Goal: Task Accomplishment & Management: Manage account settings

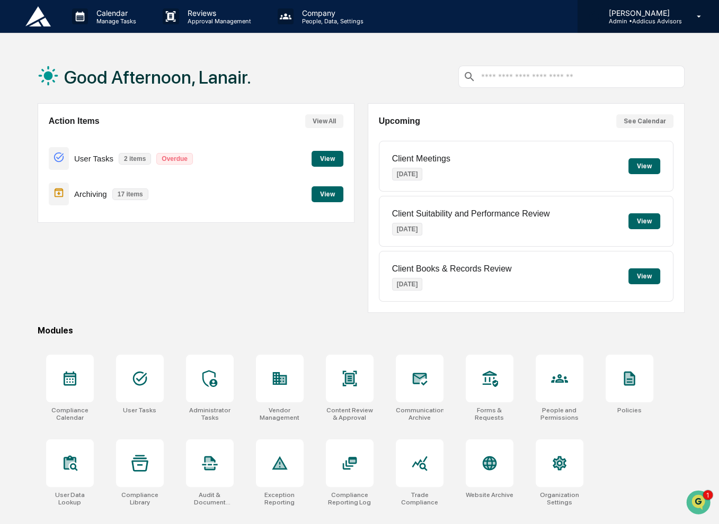
click at [631, 15] on p "[PERSON_NAME]" at bounding box center [640, 12] width 82 height 9
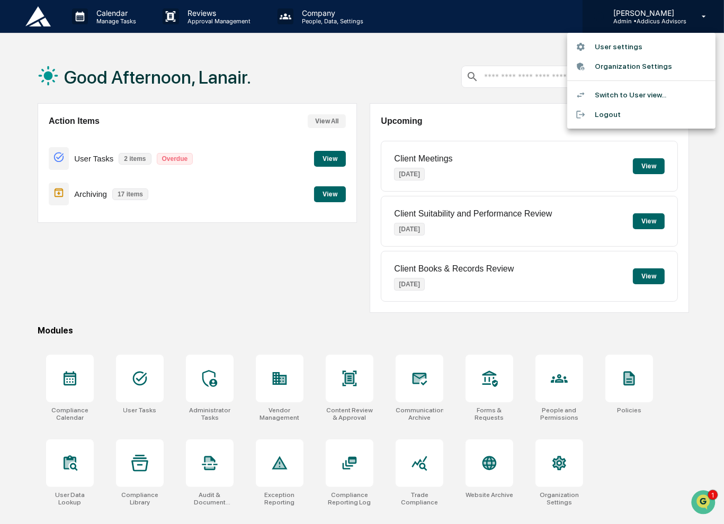
click at [631, 15] on div at bounding box center [362, 262] width 724 height 524
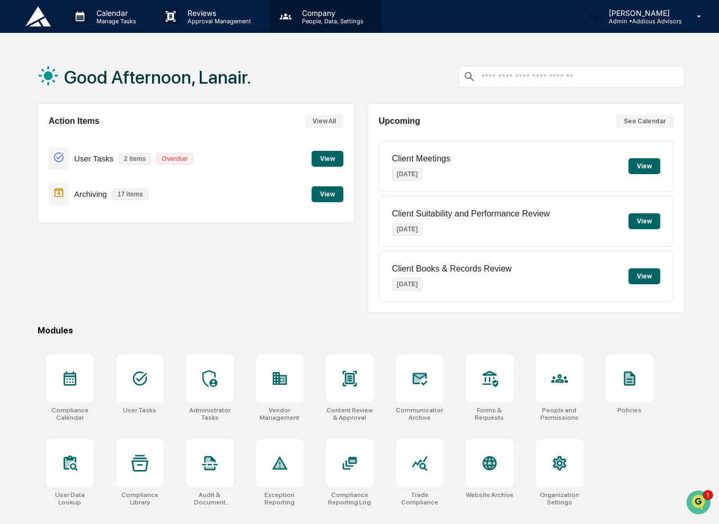
click at [315, 21] on p "People, Data, Settings" at bounding box center [330, 20] width 75 height 7
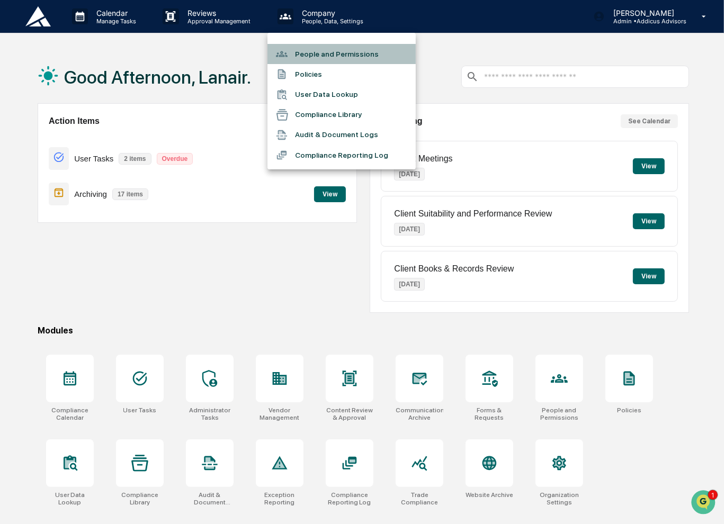
click at [324, 52] on li "People and Permissions" at bounding box center [341, 54] width 148 height 20
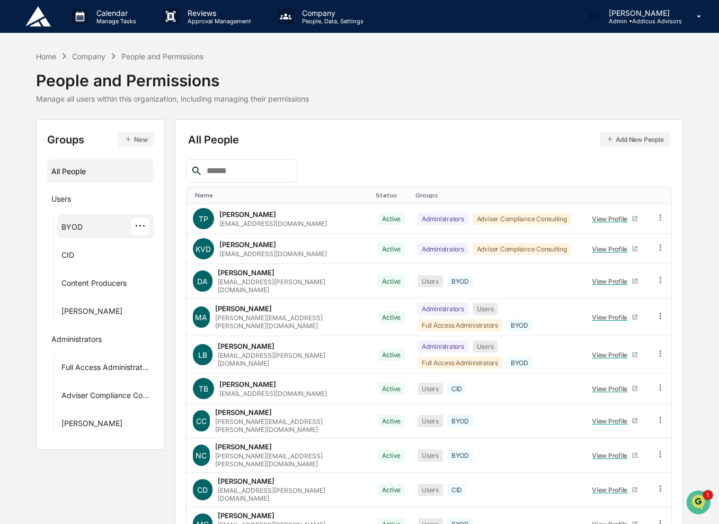
click at [87, 230] on div "BYOD ···" at bounding box center [105, 226] width 88 height 17
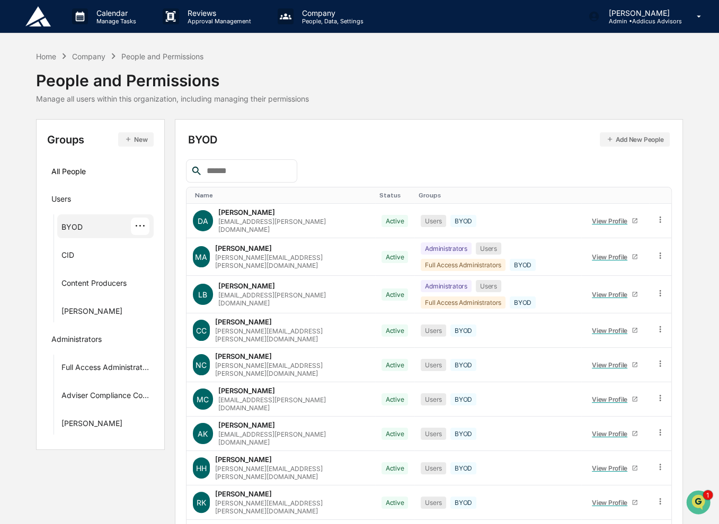
click at [616, 140] on button "Add New People" at bounding box center [634, 139] width 70 height 14
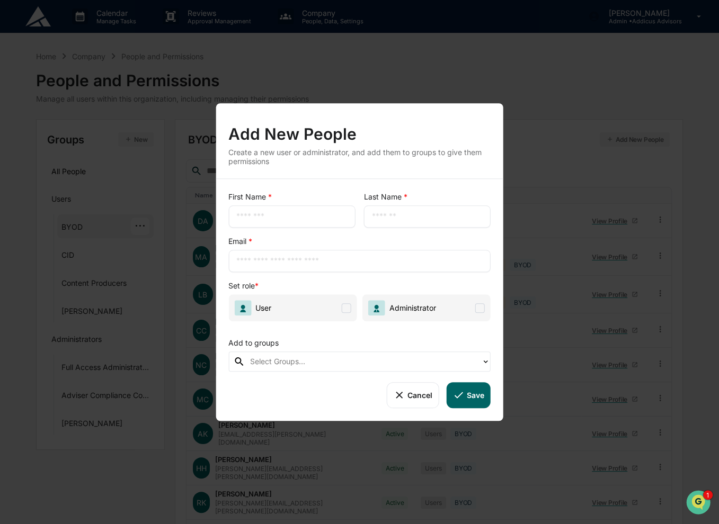
click at [271, 217] on input "text" at bounding box center [291, 216] width 111 height 11
type input "****"
click at [414, 218] on input "text" at bounding box center [426, 216] width 111 height 11
type input "********"
type input "**********"
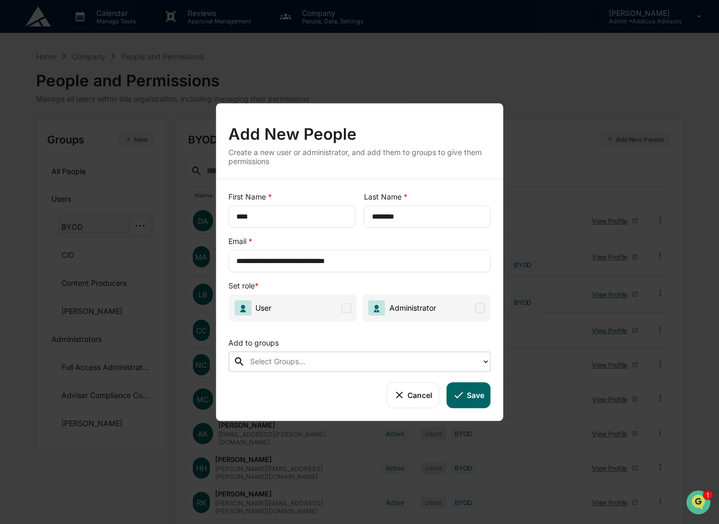
click at [349, 306] on span at bounding box center [347, 308] width 10 height 10
click at [337, 359] on div at bounding box center [363, 362] width 226 height 12
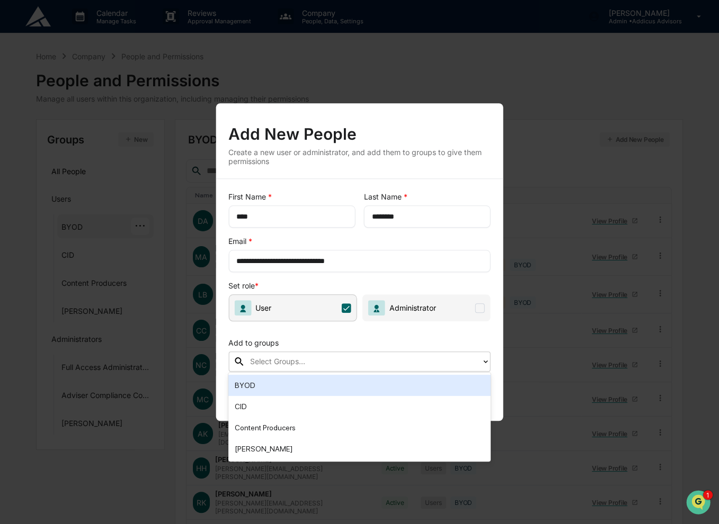
click at [334, 383] on div "BYOD" at bounding box center [359, 385] width 249 height 13
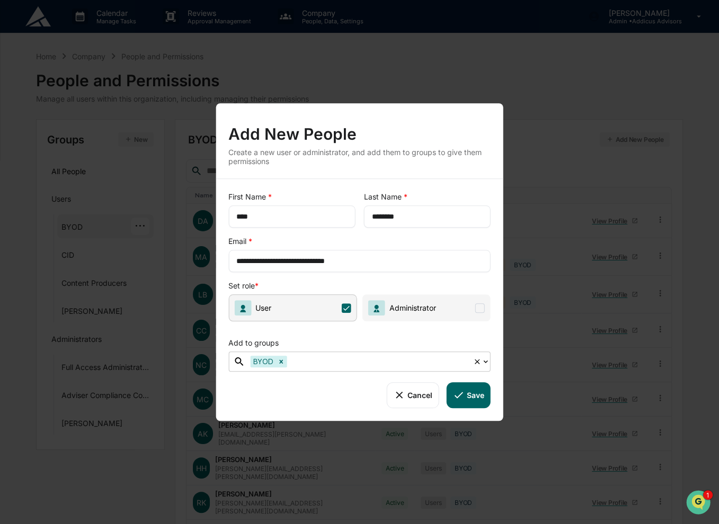
click at [468, 399] on button "Save" at bounding box center [468, 394] width 44 height 25
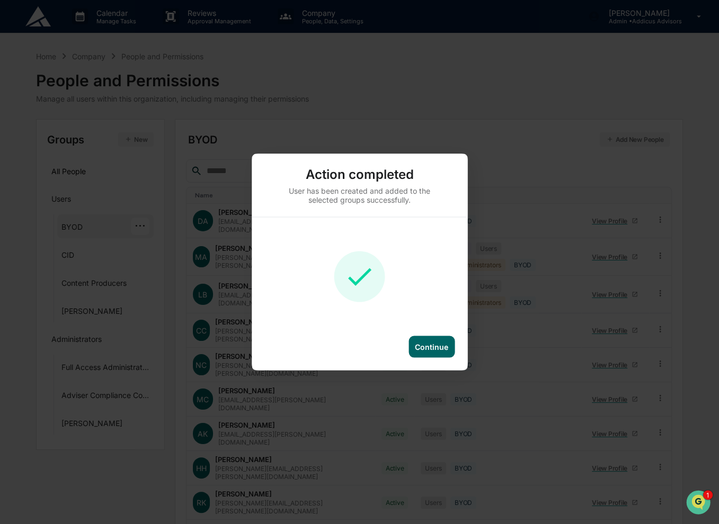
click at [434, 347] on div "Continue" at bounding box center [431, 347] width 33 height 9
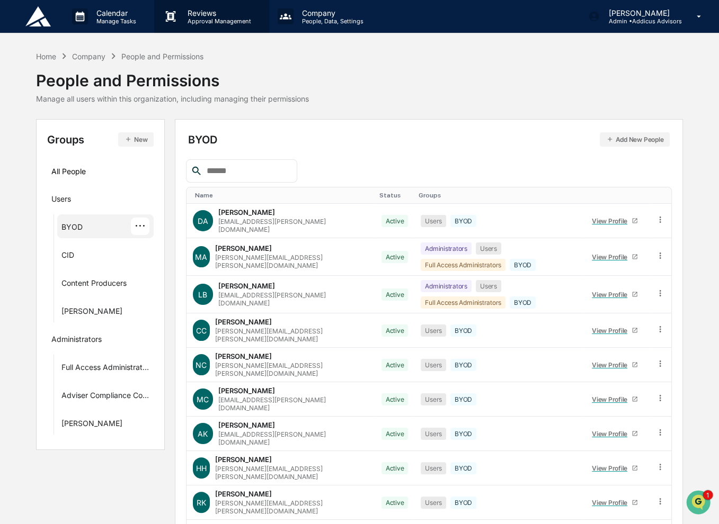
click at [217, 22] on p "Approval Management" at bounding box center [217, 20] width 77 height 7
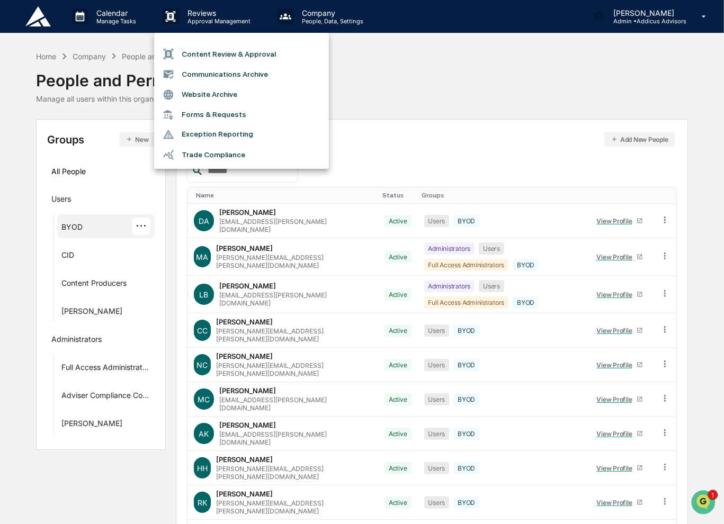
click at [231, 70] on li "Communications Archive" at bounding box center [241, 74] width 175 height 20
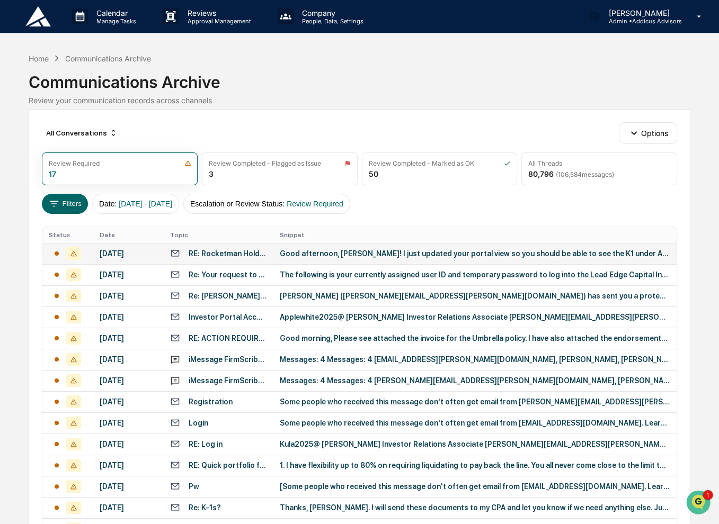
click at [401, 253] on div "Good afternoon, [PERSON_NAME]! I just updated your portal view so you should be…" at bounding box center [475, 253] width 390 height 8
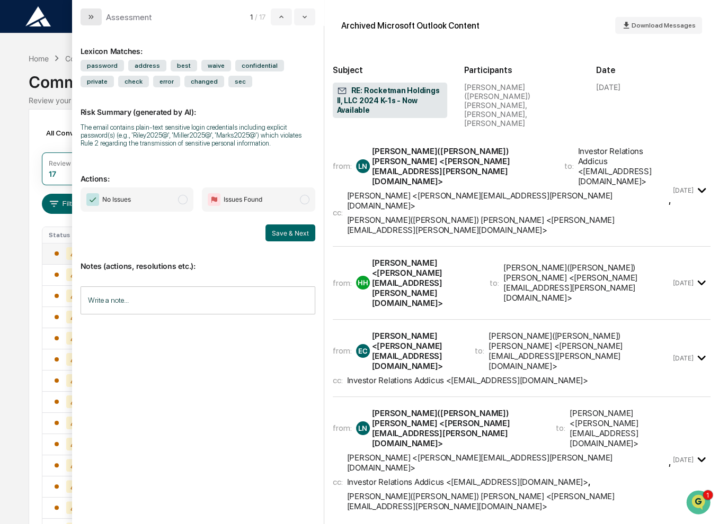
click at [87, 16] on icon "modal" at bounding box center [91, 17] width 8 height 8
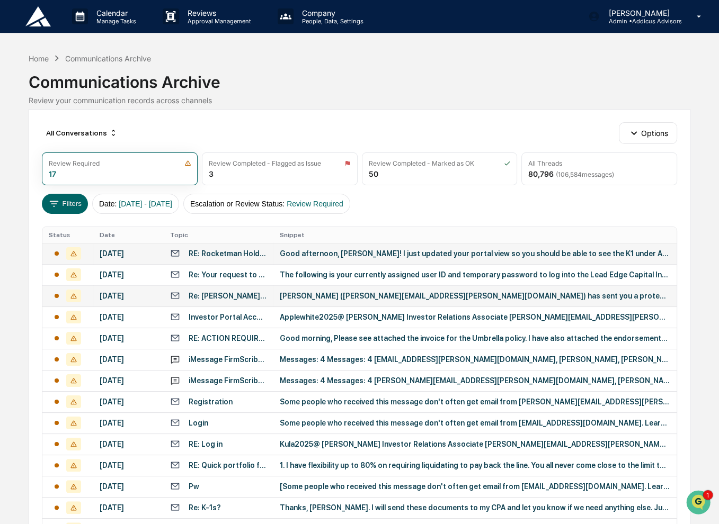
click at [446, 295] on div "[PERSON_NAME] ([PERSON_NAME][EMAIL_ADDRESS][PERSON_NAME][DOMAIN_NAME]) has sent…" at bounding box center [475, 296] width 390 height 8
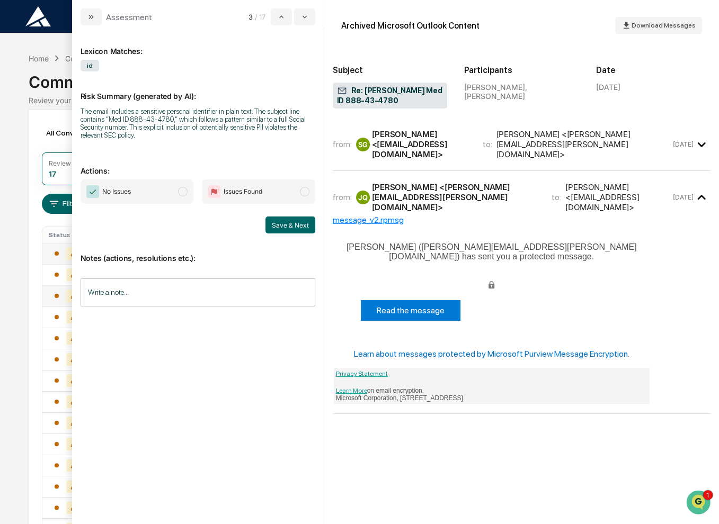
click at [470, 142] on div "[PERSON_NAME] <[EMAIL_ADDRESS][DOMAIN_NAME]>" at bounding box center [421, 144] width 98 height 30
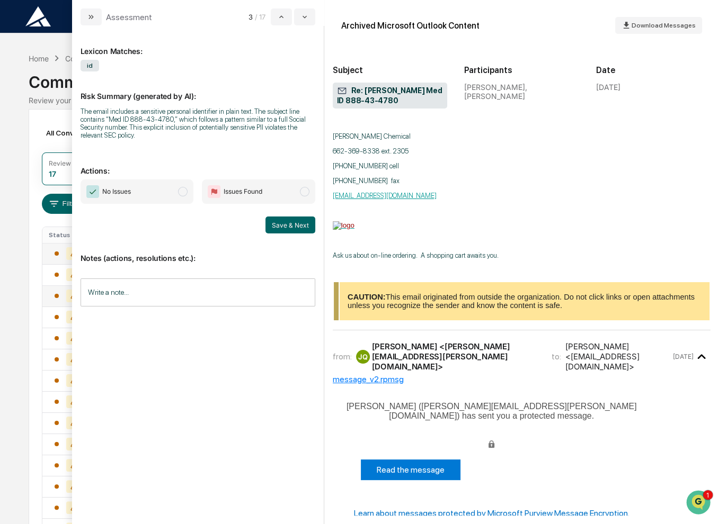
scroll to position [583, 0]
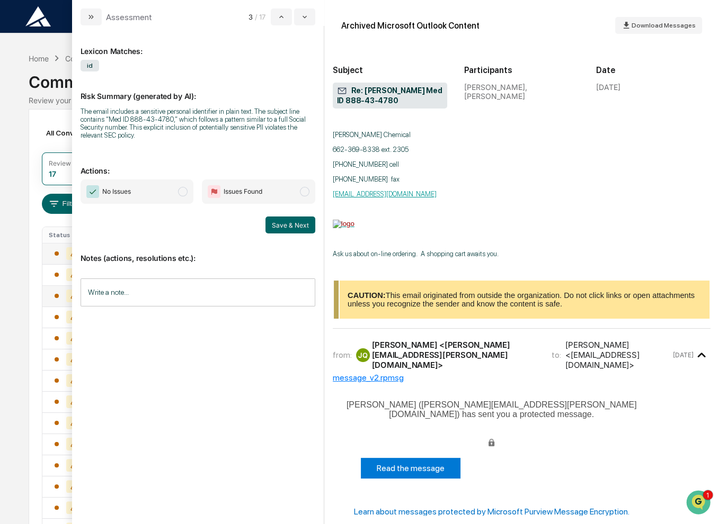
click at [198, 294] on input "Write a note..." at bounding box center [197, 293] width 235 height 28
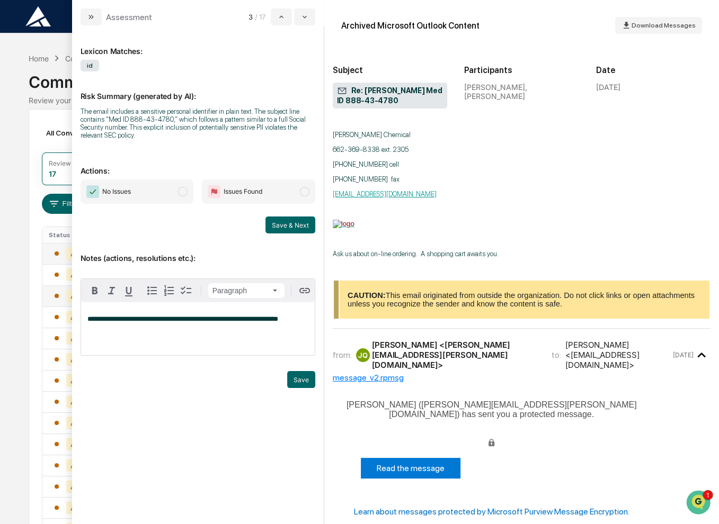
click at [183, 190] on span "modal" at bounding box center [183, 192] width 10 height 10
click at [281, 231] on button "Save & Next" at bounding box center [290, 225] width 50 height 17
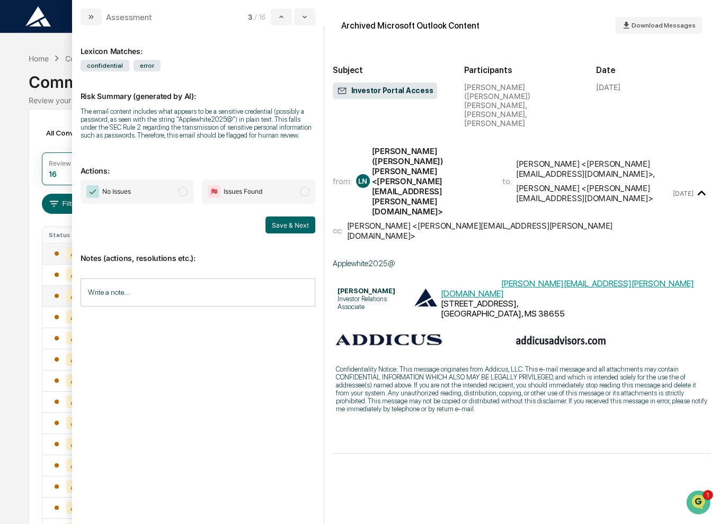
click at [14, 64] on div "Calendar Manage Tasks Reviews Approval Management Company People, Data, Setting…" at bounding box center [359, 321] width 719 height 642
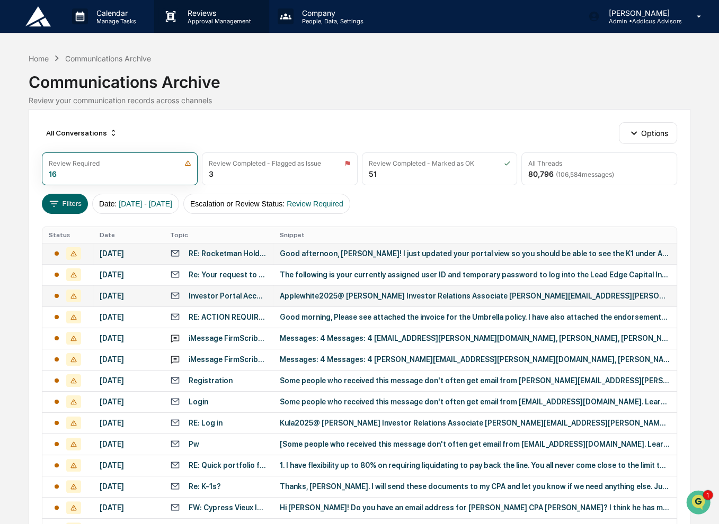
click at [209, 23] on p "Approval Management" at bounding box center [217, 20] width 77 height 7
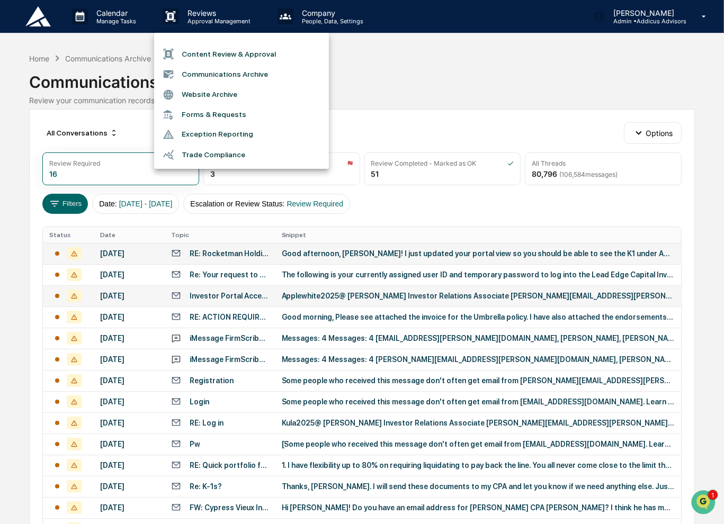
click at [220, 56] on li "Content Review & Approval" at bounding box center [241, 54] width 175 height 20
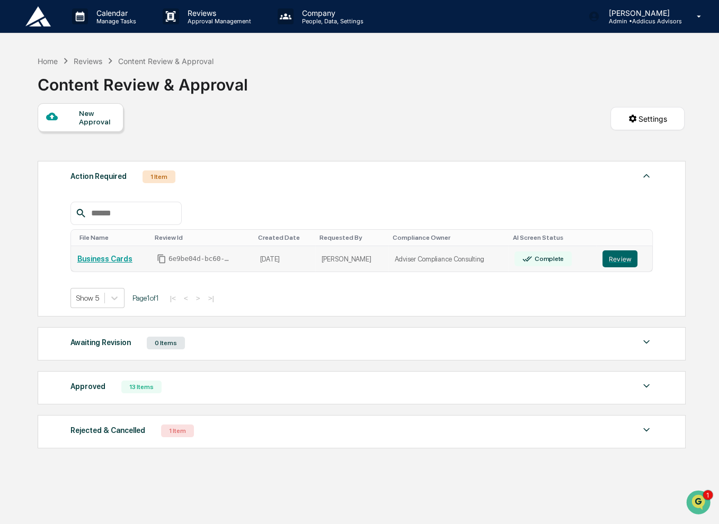
click at [378, 257] on td "[PERSON_NAME]" at bounding box center [351, 259] width 73 height 26
click at [612, 264] on button "Review" at bounding box center [619, 258] width 35 height 17
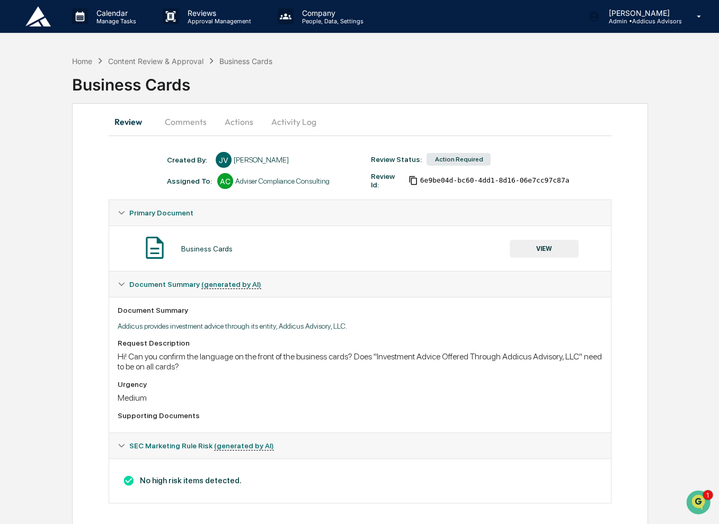
click at [186, 121] on button "Comments" at bounding box center [185, 121] width 59 height 25
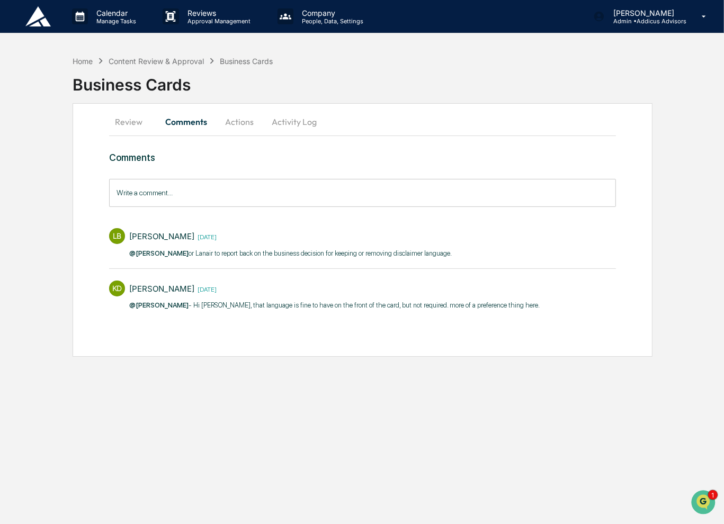
click at [241, 123] on button "Actions" at bounding box center [240, 121] width 48 height 25
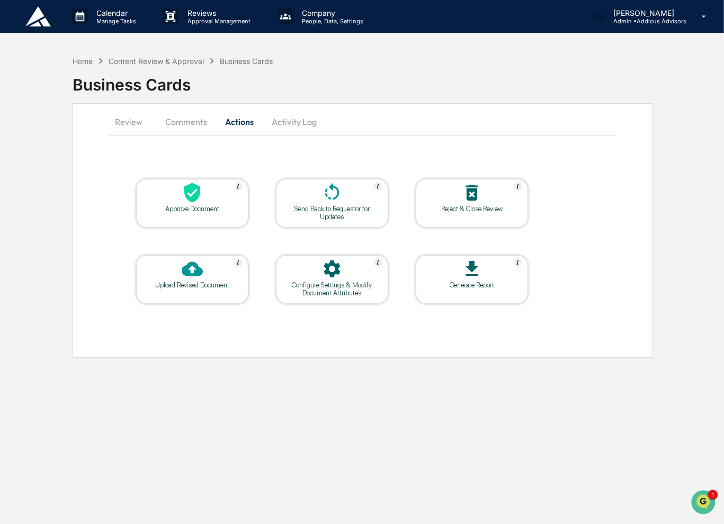
click at [193, 205] on div "Approve Document" at bounding box center [192, 209] width 95 height 8
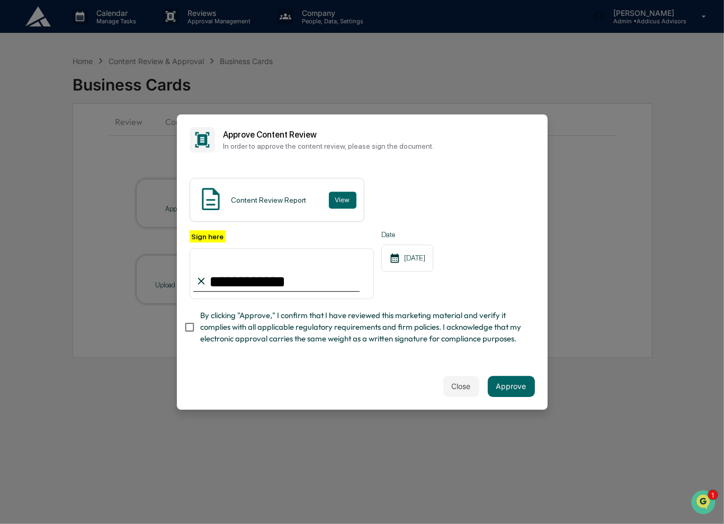
type input "**********"
click at [521, 396] on button "Approve" at bounding box center [511, 386] width 47 height 21
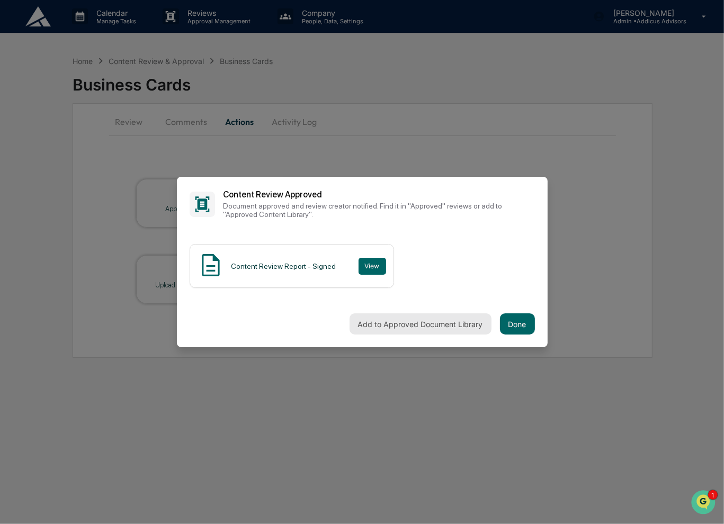
click at [451, 329] on button "Add to Approved Document Library" at bounding box center [421, 324] width 142 height 21
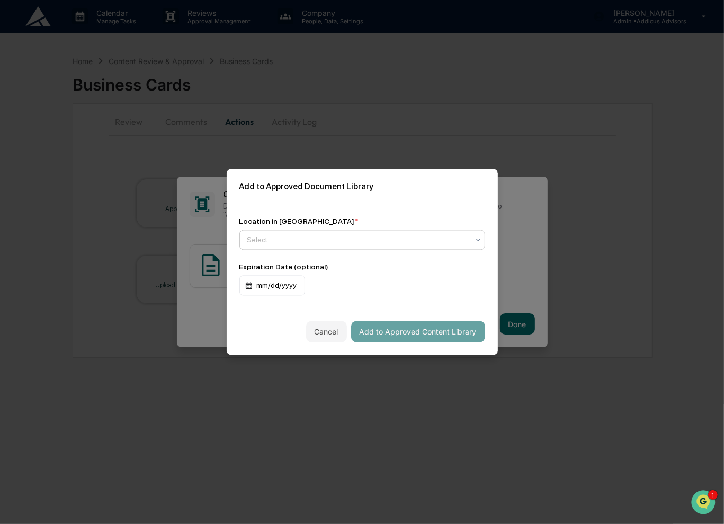
click at [365, 241] on div at bounding box center [357, 240] width 221 height 11
click at [364, 263] on div "Approved Content Library" at bounding box center [362, 265] width 245 height 21
click at [390, 328] on button "Add to Approved Content Library" at bounding box center [418, 331] width 134 height 21
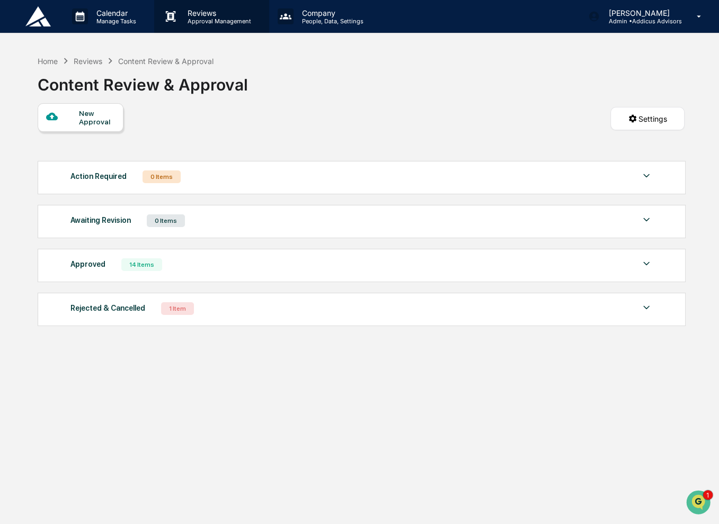
click at [212, 22] on p "Approval Management" at bounding box center [217, 20] width 77 height 7
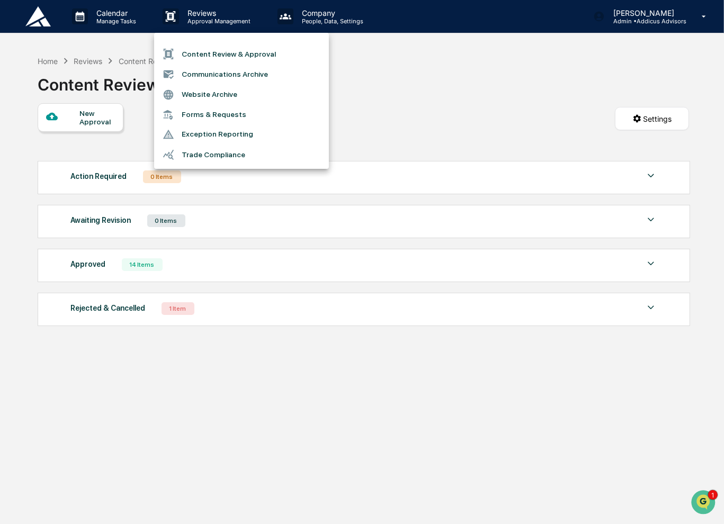
click at [240, 79] on li "Communications Archive" at bounding box center [241, 74] width 175 height 20
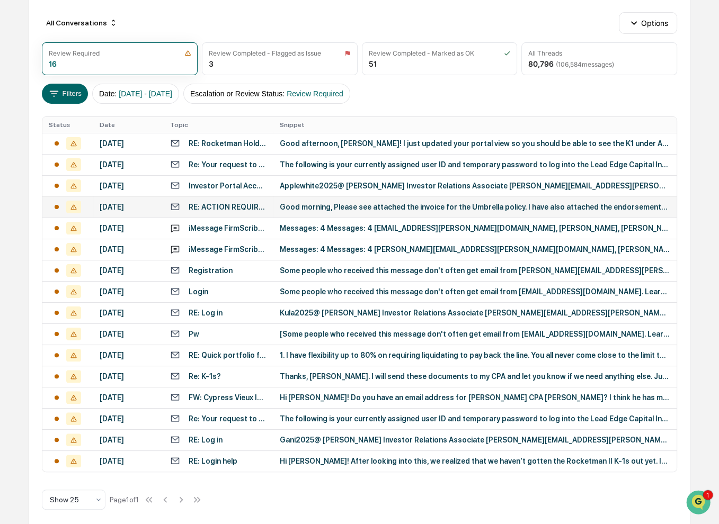
scroll to position [117, 0]
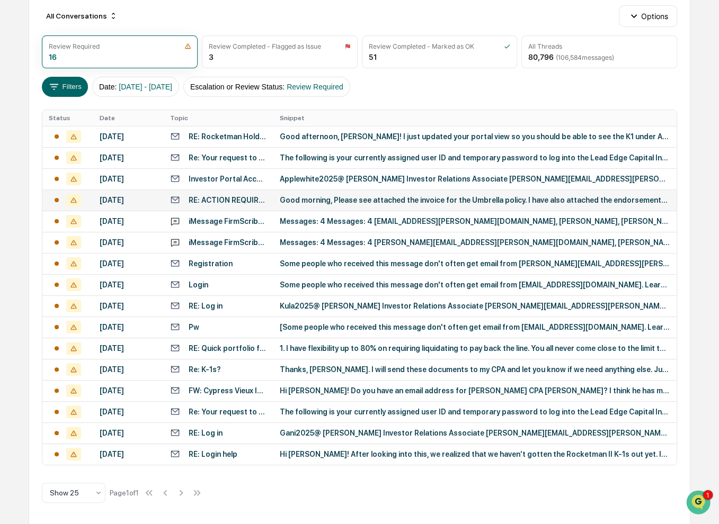
click at [338, 207] on td "Good morning, Please see attached the invoice for the Umbrella policy. I have a…" at bounding box center [474, 200] width 403 height 21
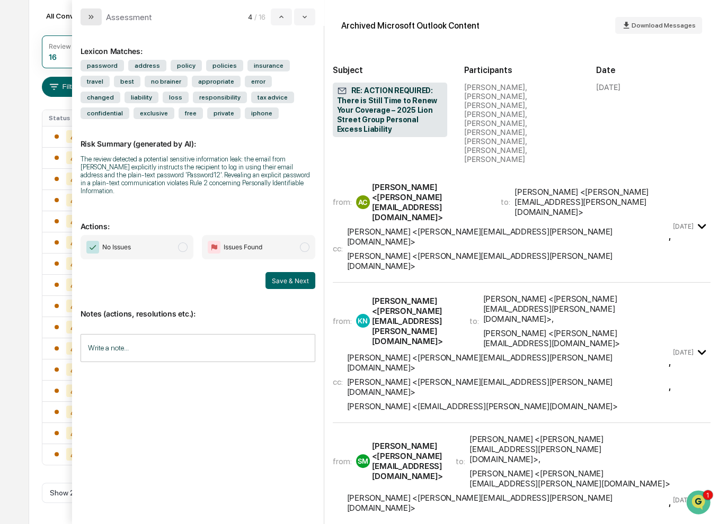
click at [91, 19] on icon "modal" at bounding box center [91, 17] width 8 height 8
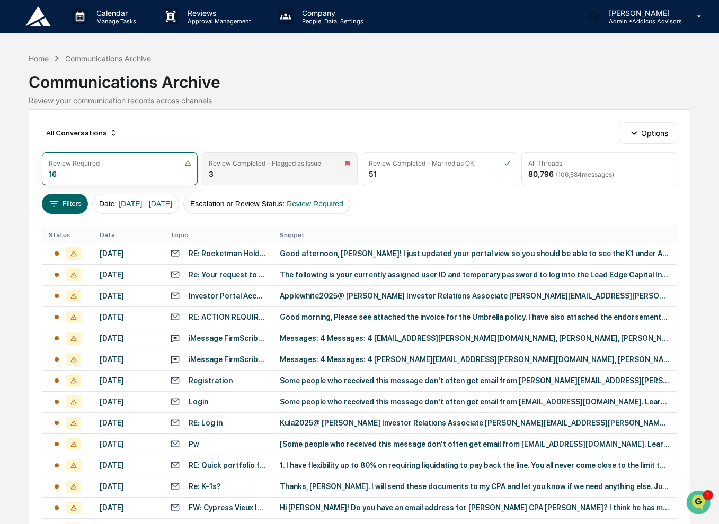
click at [278, 164] on div "Review Completed - Flagged as Issue" at bounding box center [265, 163] width 112 height 8
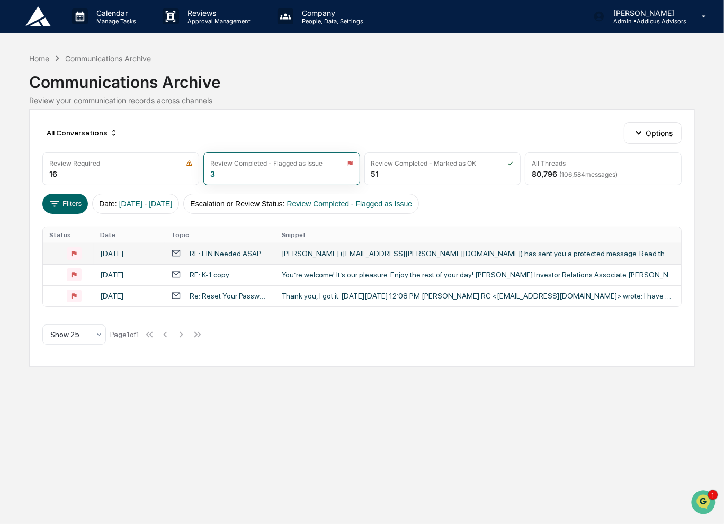
click at [373, 254] on div "Madison Beauchamp (madison.beauchamp@cbh.com) has sent you a protected message.…" at bounding box center [478, 253] width 393 height 8
click at [34, 392] on div "Calendar Manage Tasks Reviews Approval Management Company People, Data, Setting…" at bounding box center [362, 262] width 724 height 524
click at [95, 173] on div "Review Required 16" at bounding box center [120, 169] width 157 height 33
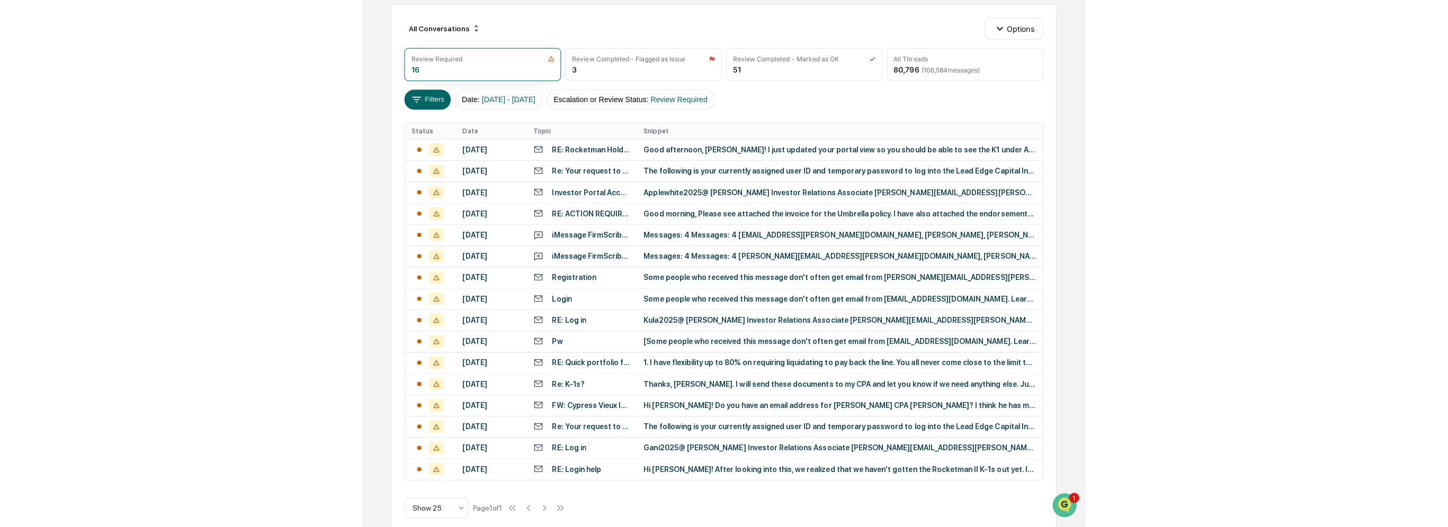
scroll to position [106, 0]
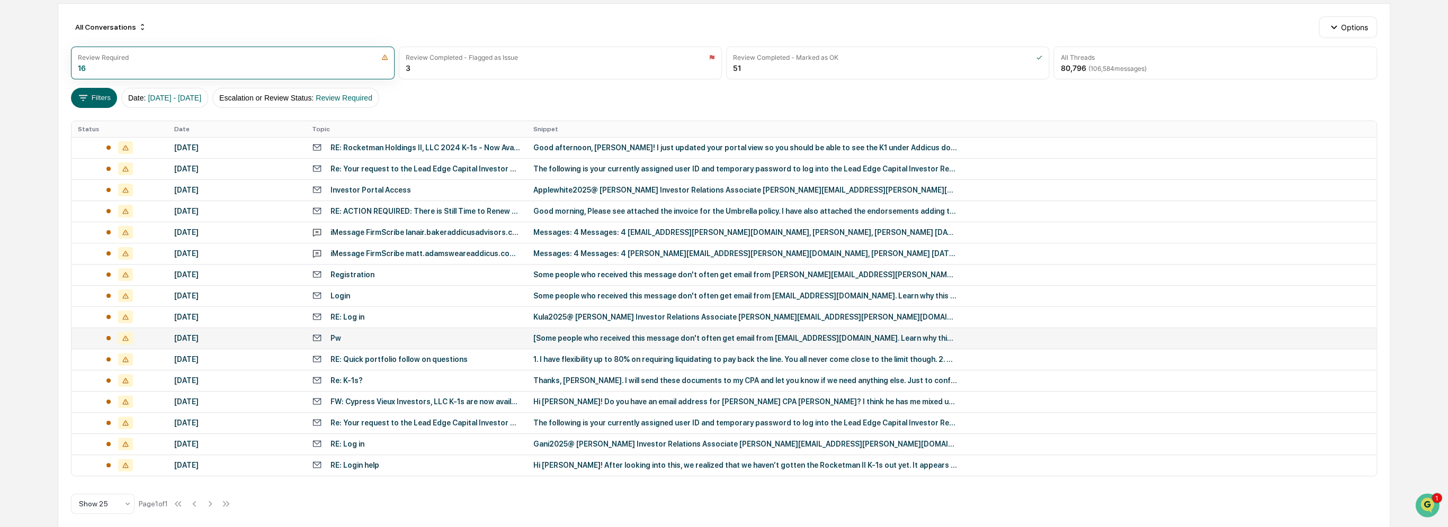
click at [443, 340] on div "Pw" at bounding box center [416, 338] width 209 height 10
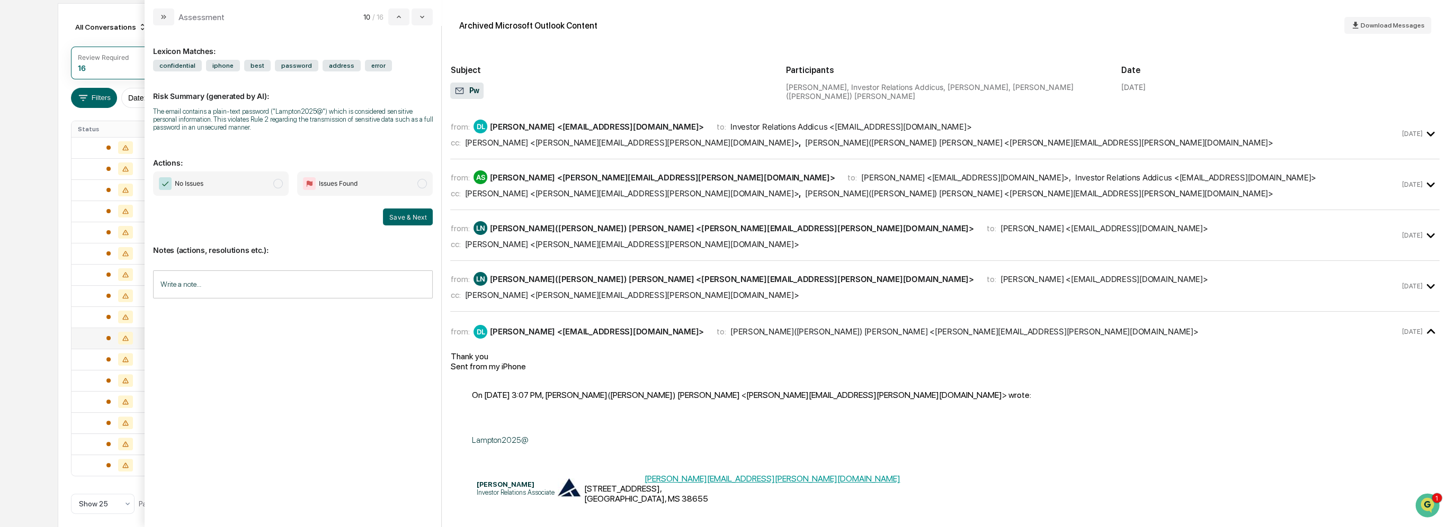
click at [668, 289] on div "from: LN Latisha(Tish) Nash <Latisha.Nash@addicusadvisors.com> to: Deborah Lamp…" at bounding box center [924, 286] width 949 height 28
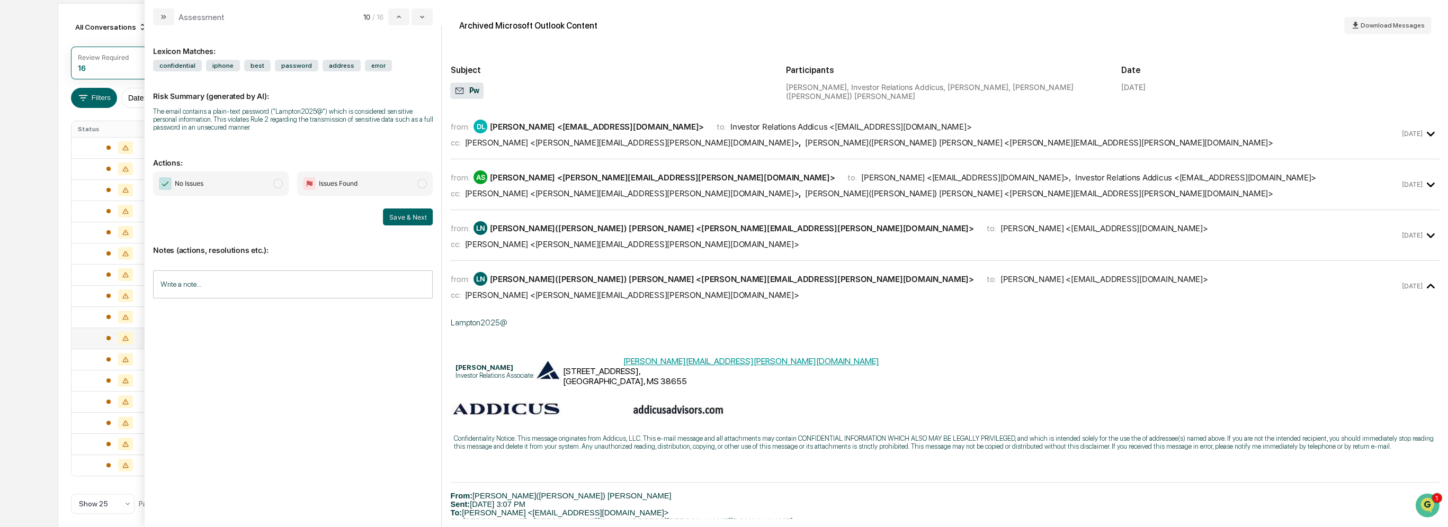
click at [660, 234] on div "LN Latisha(Tish) Nash <Latisha.Nash@addicusadvisors.com>" at bounding box center [723, 228] width 500 height 14
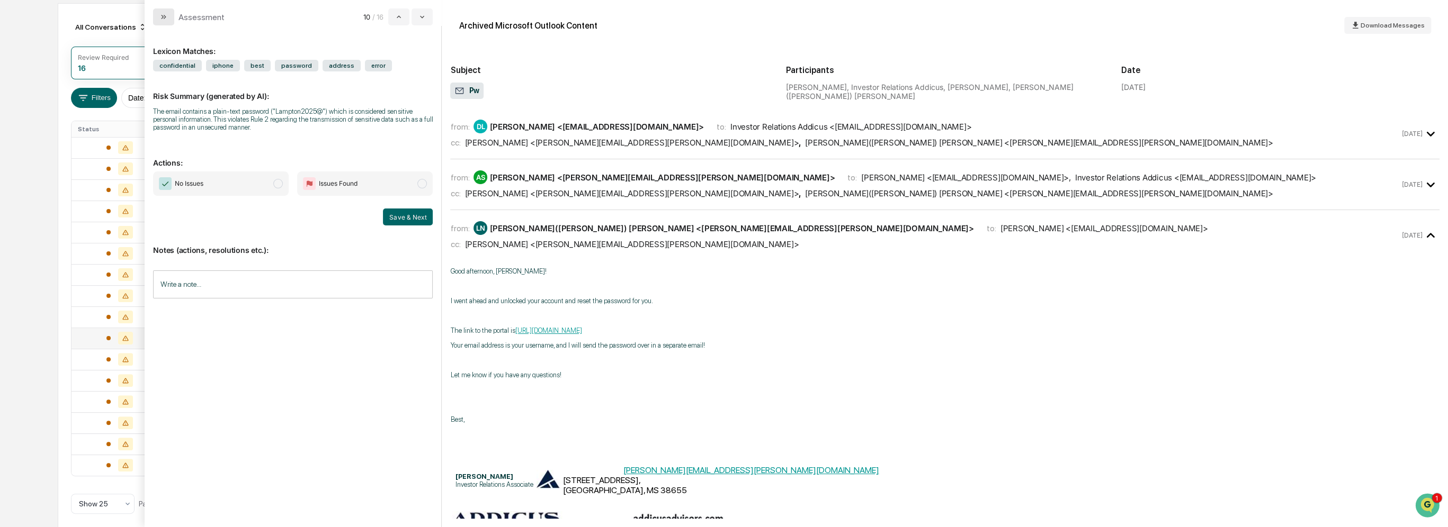
click at [168, 12] on button "modal" at bounding box center [163, 16] width 21 height 17
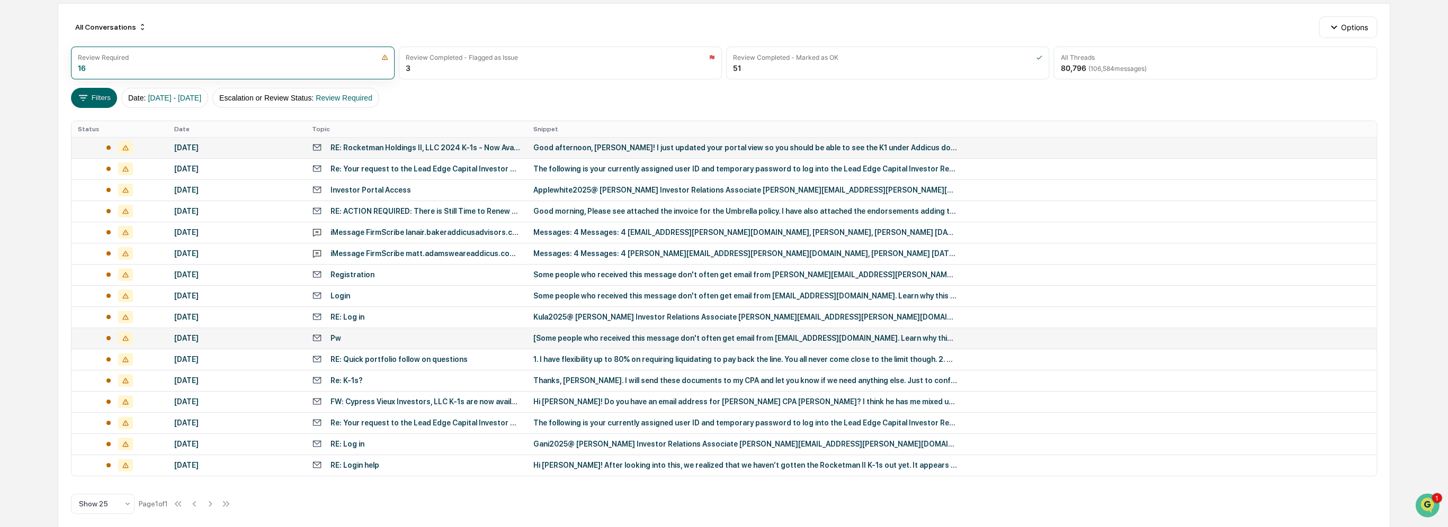
click at [432, 153] on td "RE: Rocketman Holdings II, LLC 2024 K-1s - Now Available" at bounding box center [416, 147] width 221 height 21
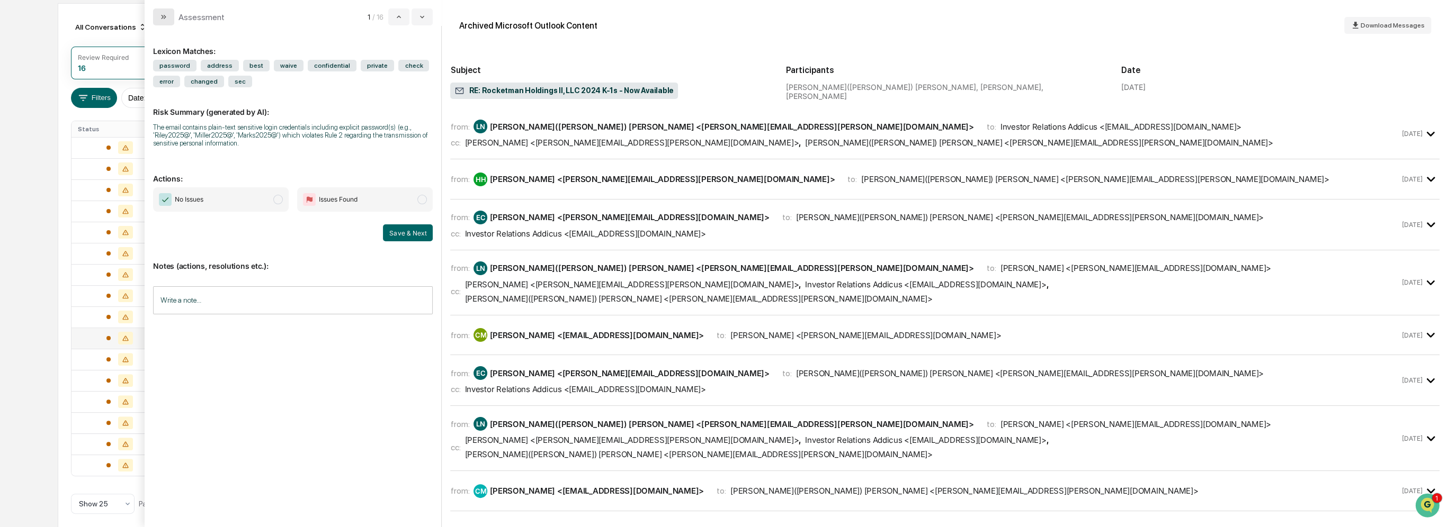
click at [160, 17] on icon "modal" at bounding box center [163, 17] width 8 height 8
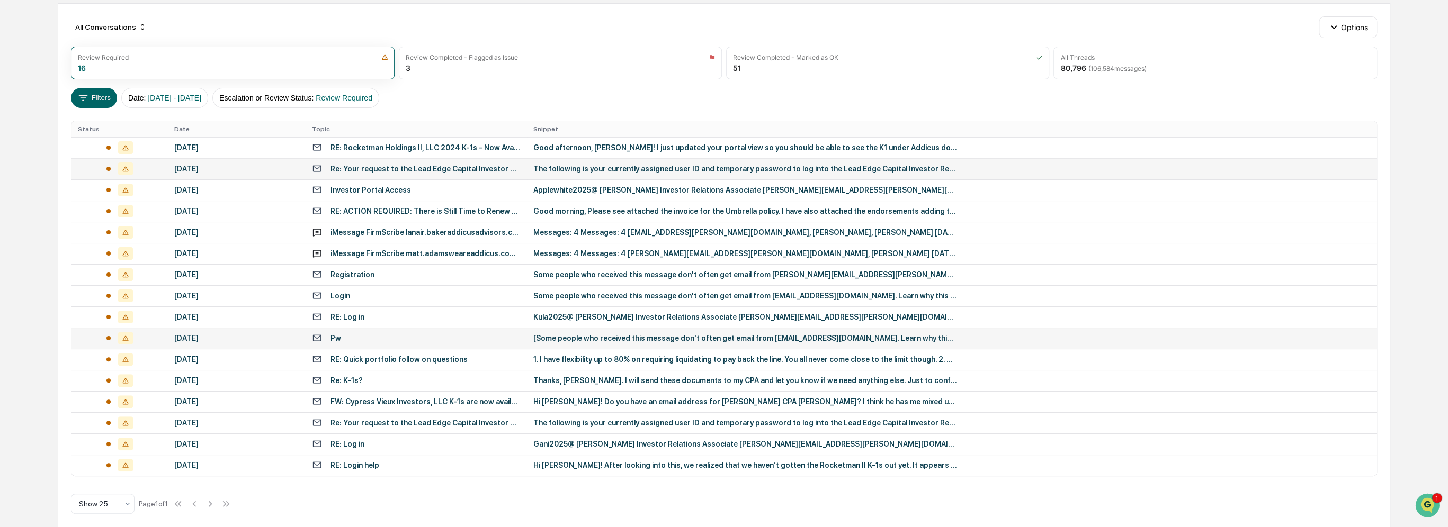
click at [280, 167] on div "[DATE]" at bounding box center [236, 169] width 125 height 8
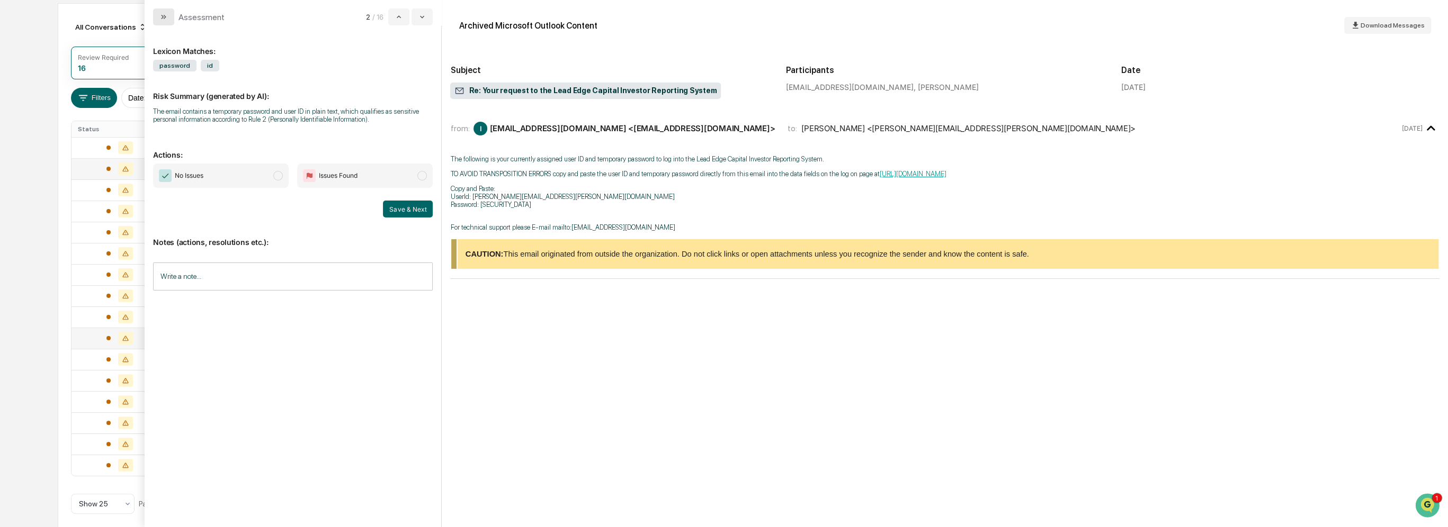
click at [165, 16] on icon "modal" at bounding box center [163, 17] width 8 height 8
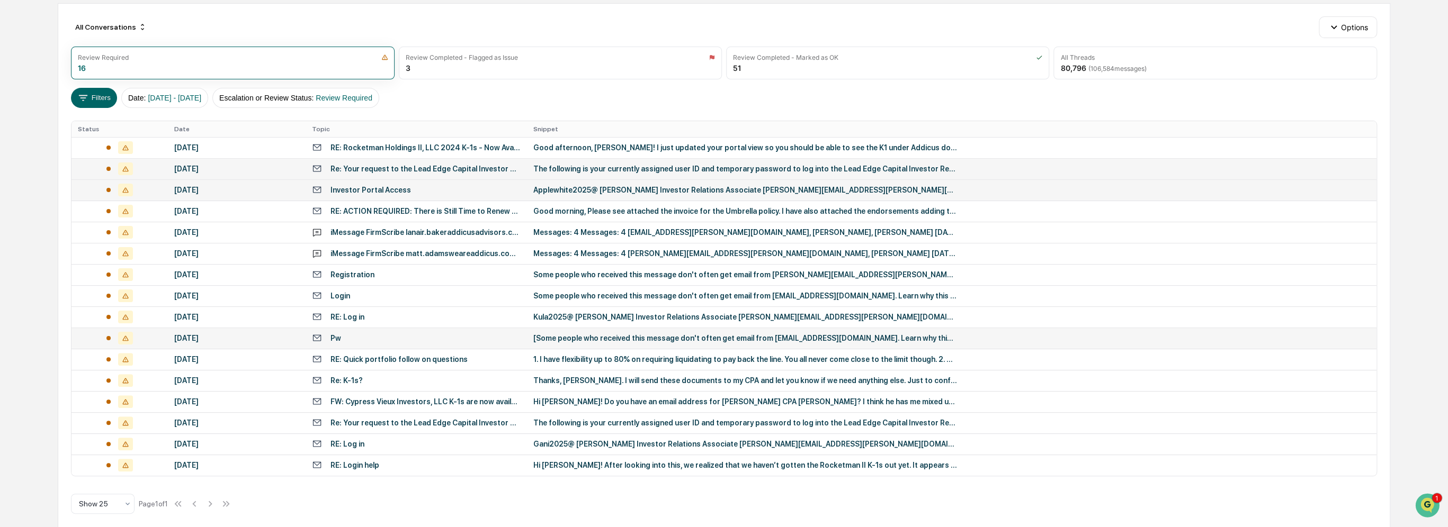
click at [267, 187] on div "[DATE]" at bounding box center [236, 190] width 125 height 8
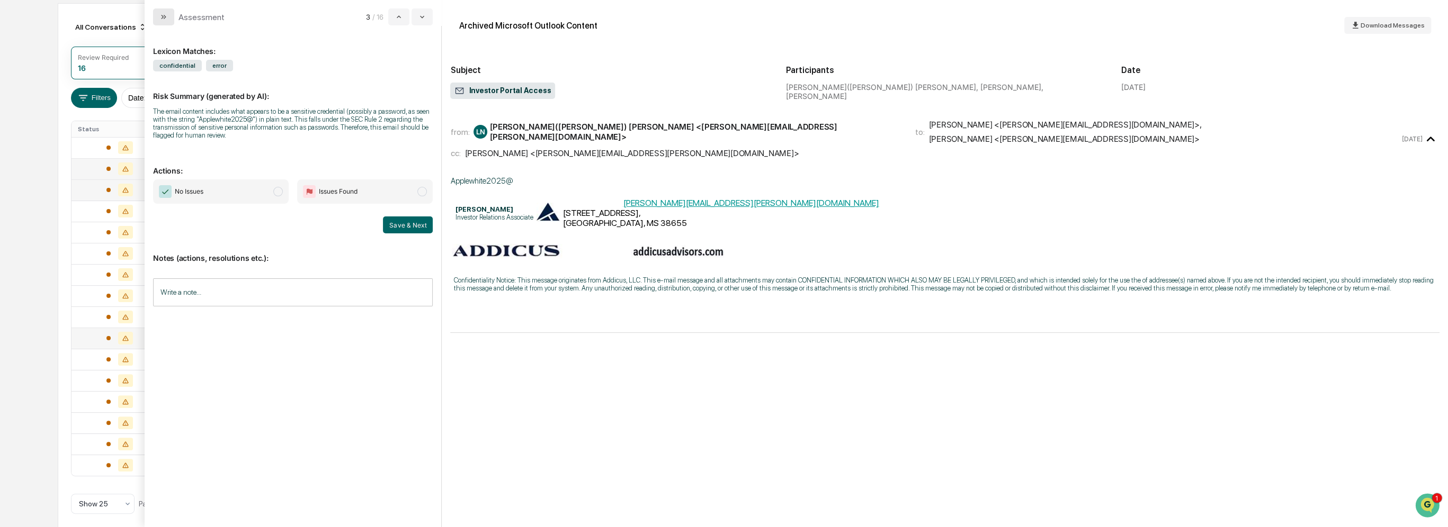
click at [163, 17] on icon "modal" at bounding box center [163, 17] width 3 height 4
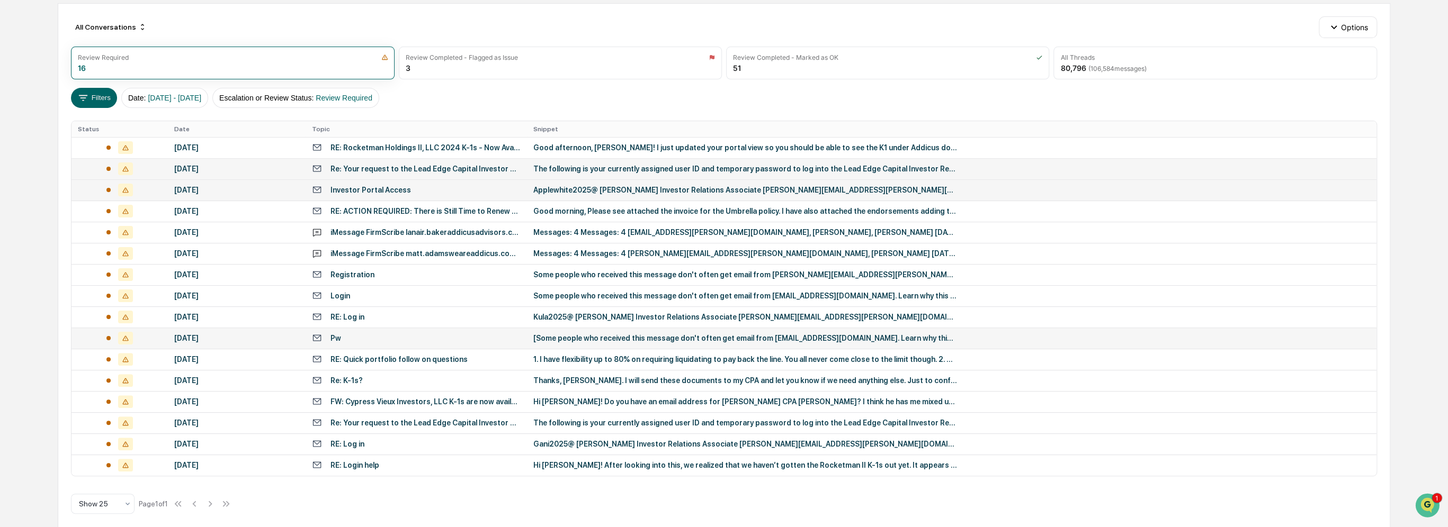
click at [369, 188] on div "Investor Portal Access" at bounding box center [370, 190] width 80 height 8
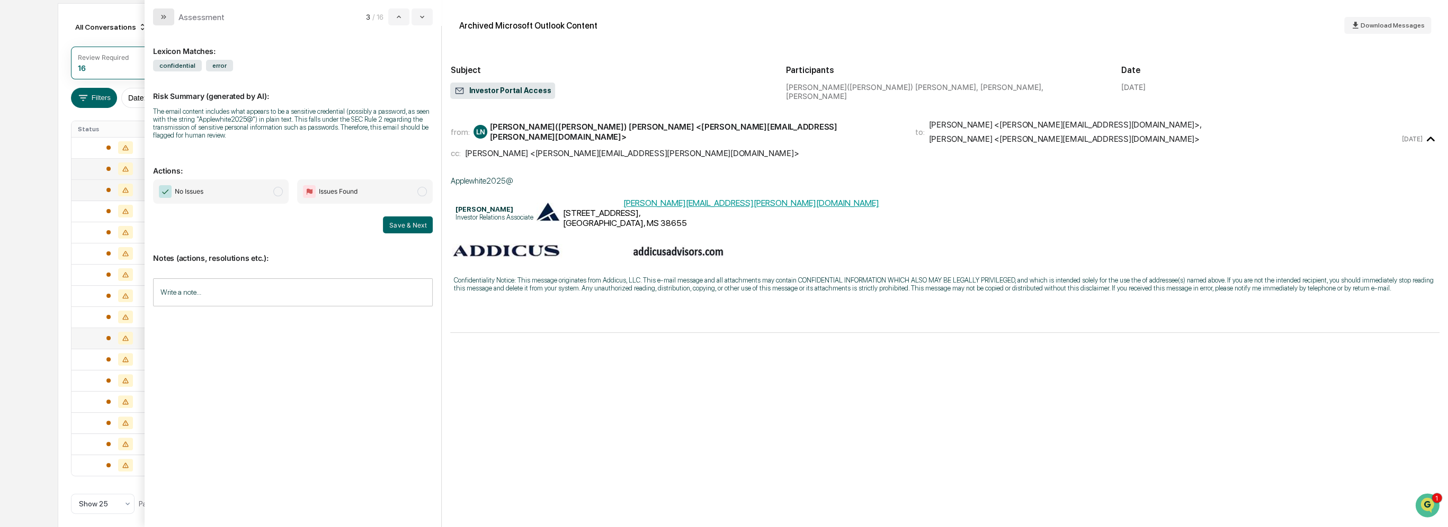
click at [165, 21] on icon "modal" at bounding box center [163, 17] width 8 height 8
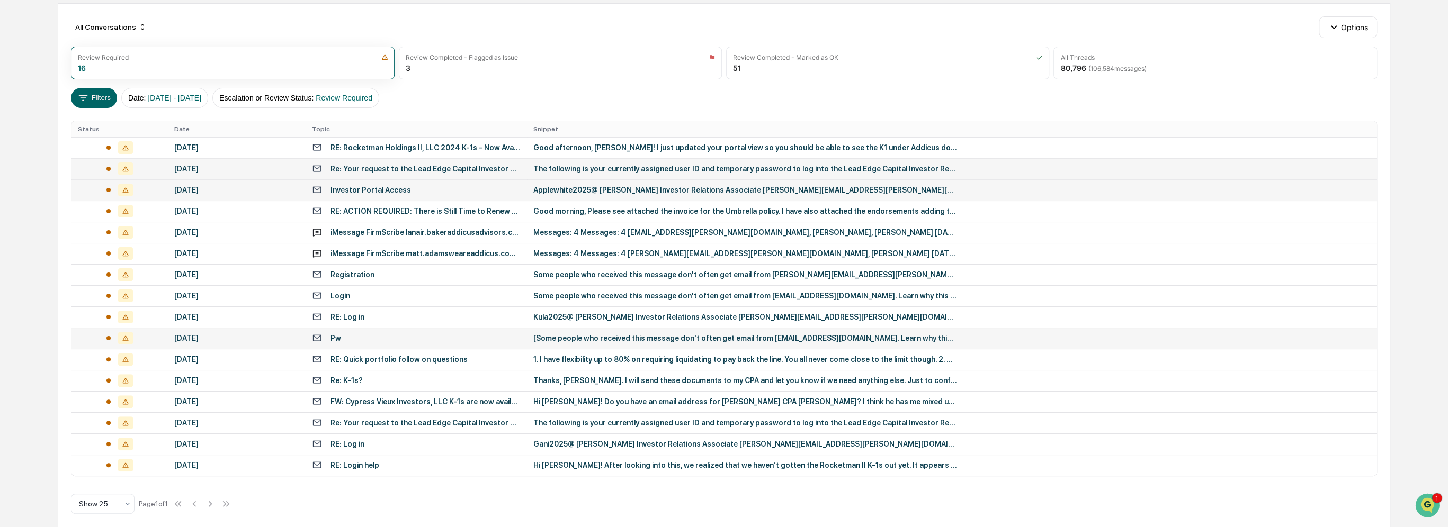
click at [428, 192] on div "Investor Portal Access" at bounding box center [416, 190] width 209 height 10
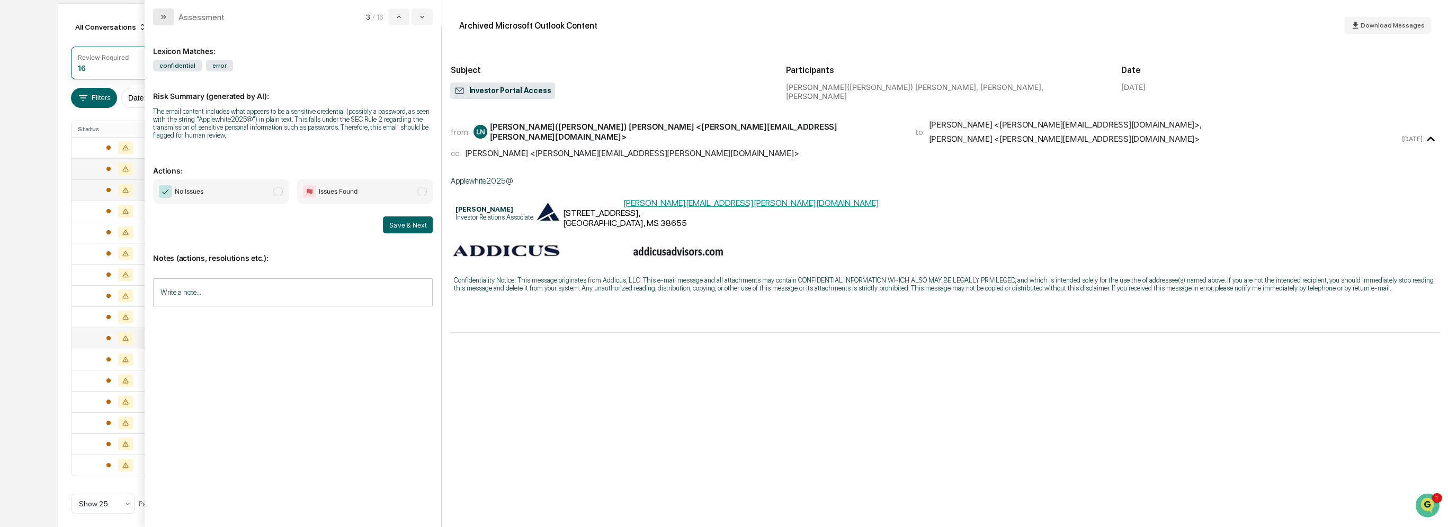
click at [160, 19] on icon "modal" at bounding box center [163, 17] width 8 height 8
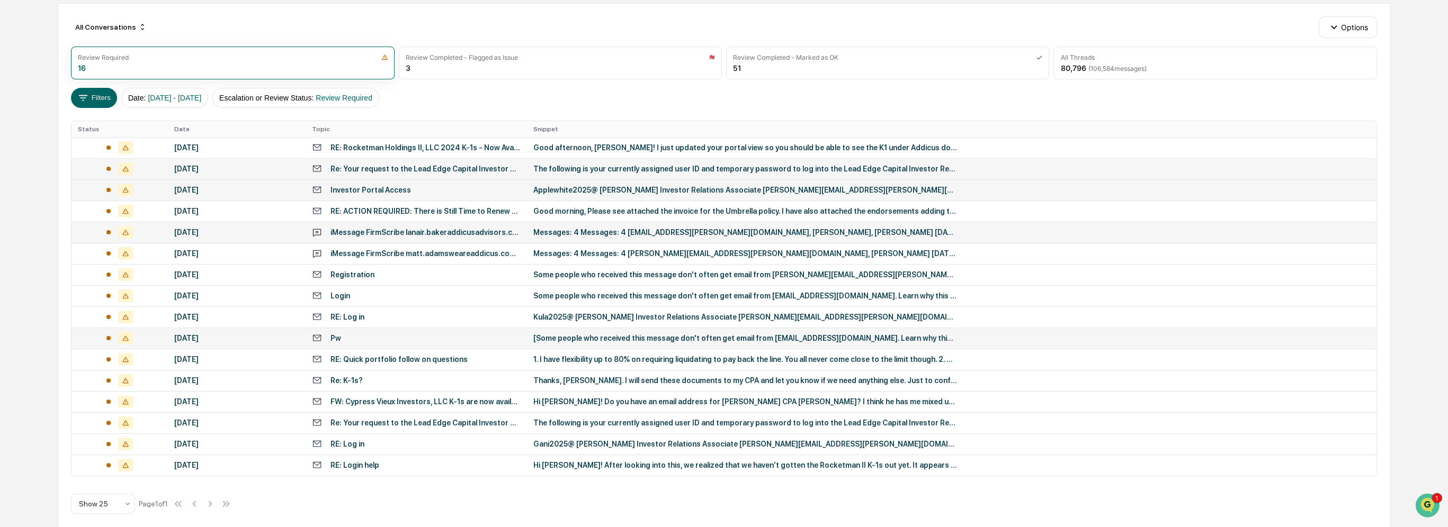
click at [263, 233] on div "[DATE]" at bounding box center [236, 232] width 125 height 8
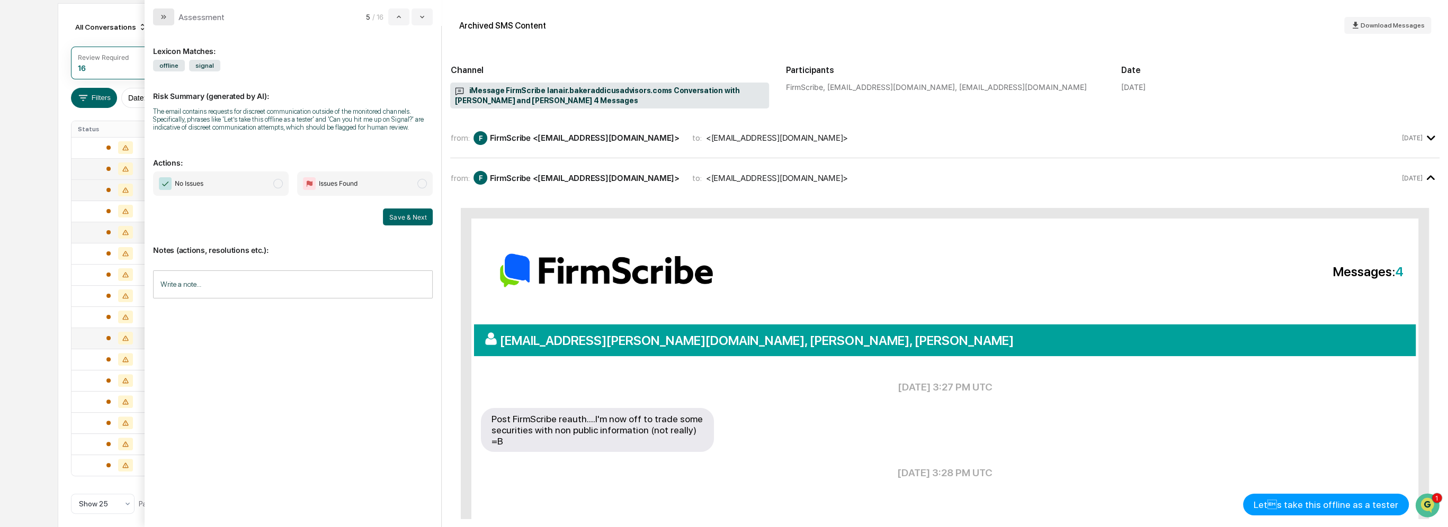
click at [163, 19] on icon "modal" at bounding box center [163, 17] width 8 height 8
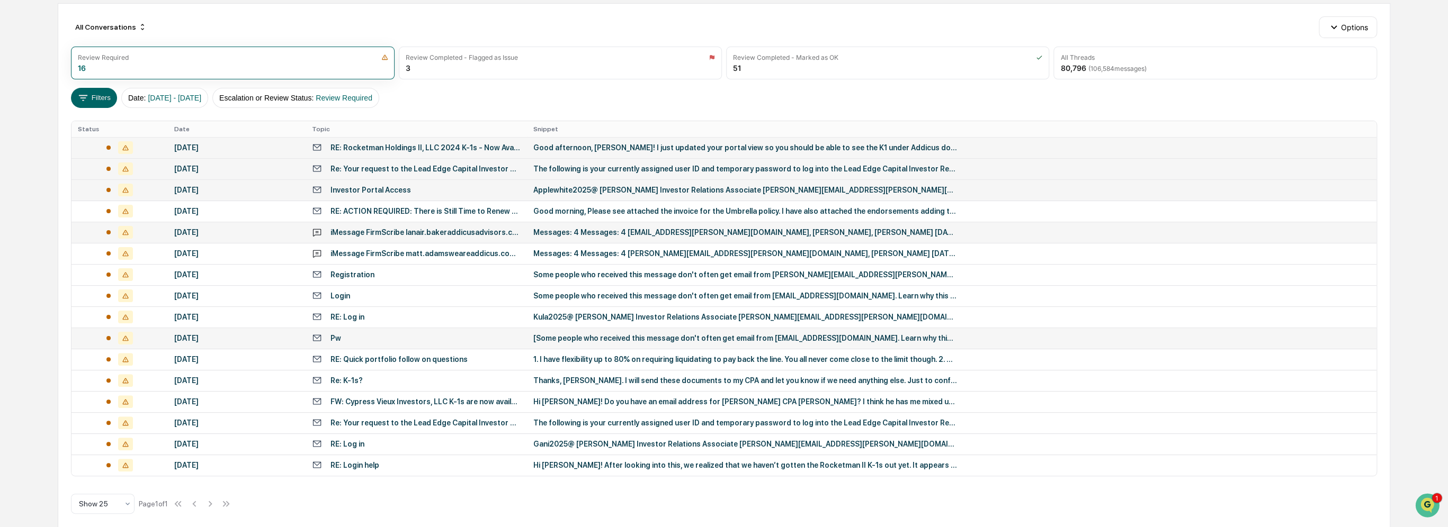
click at [266, 147] on div "[DATE]" at bounding box center [236, 148] width 125 height 8
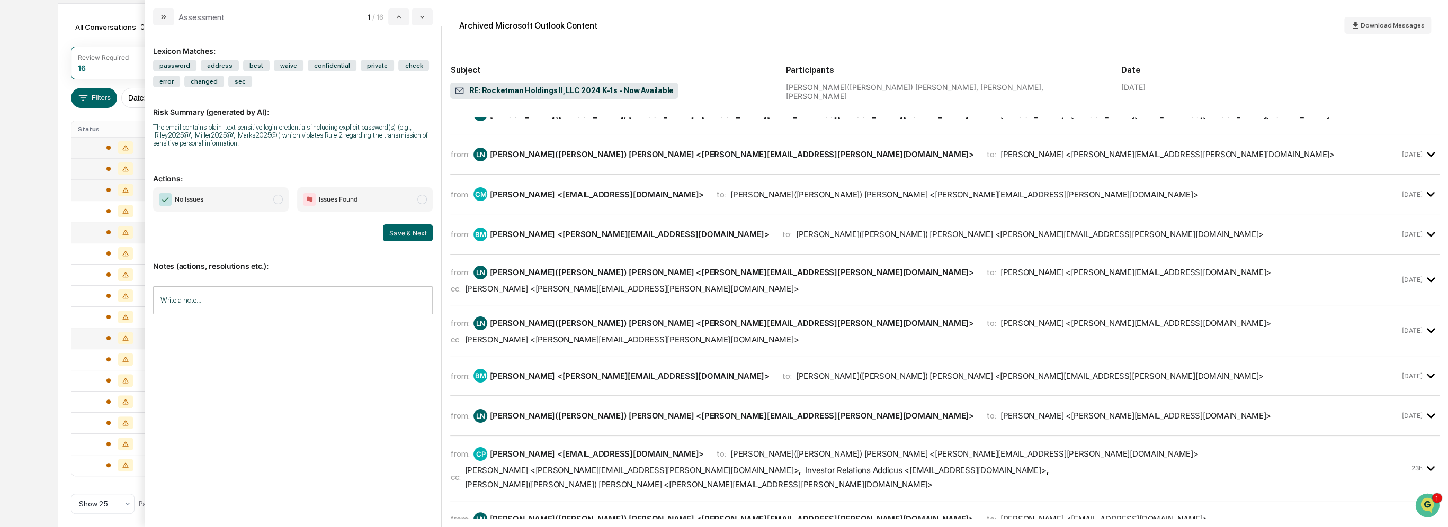
scroll to position [915, 0]
click at [723, 466] on div "Investor Relations Addicus <[EMAIL_ADDRESS][DOMAIN_NAME]>" at bounding box center [925, 471] width 241 height 10
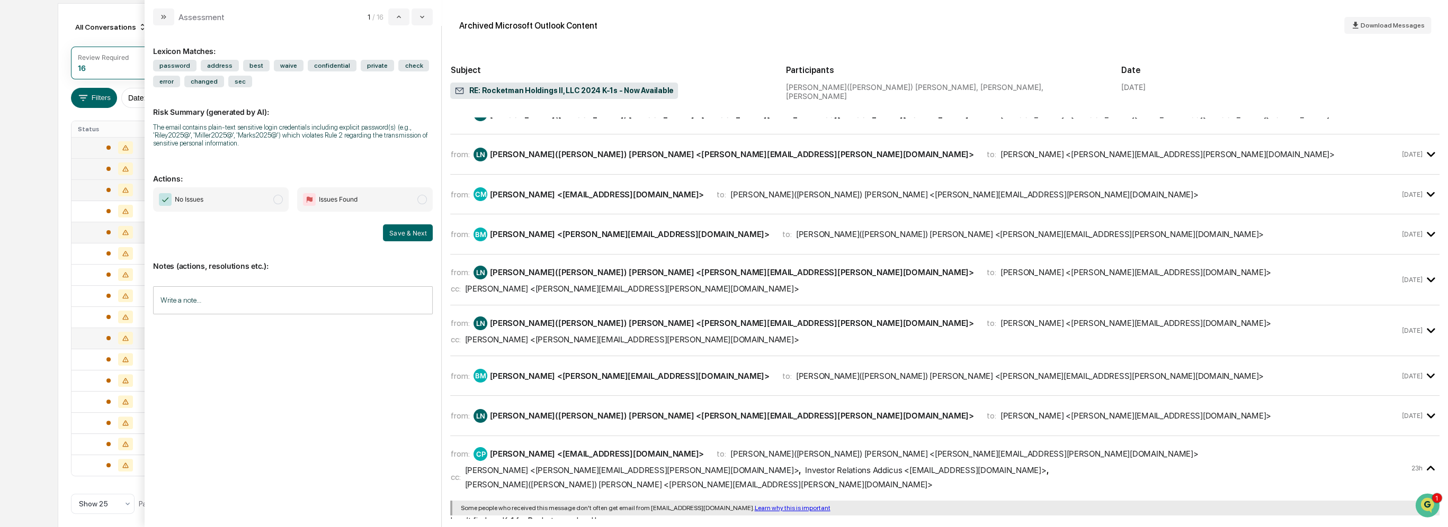
click at [723, 411] on div "[PERSON_NAME] <[PERSON_NAME][EMAIL_ADDRESS][DOMAIN_NAME]>" at bounding box center [1135, 416] width 271 height 10
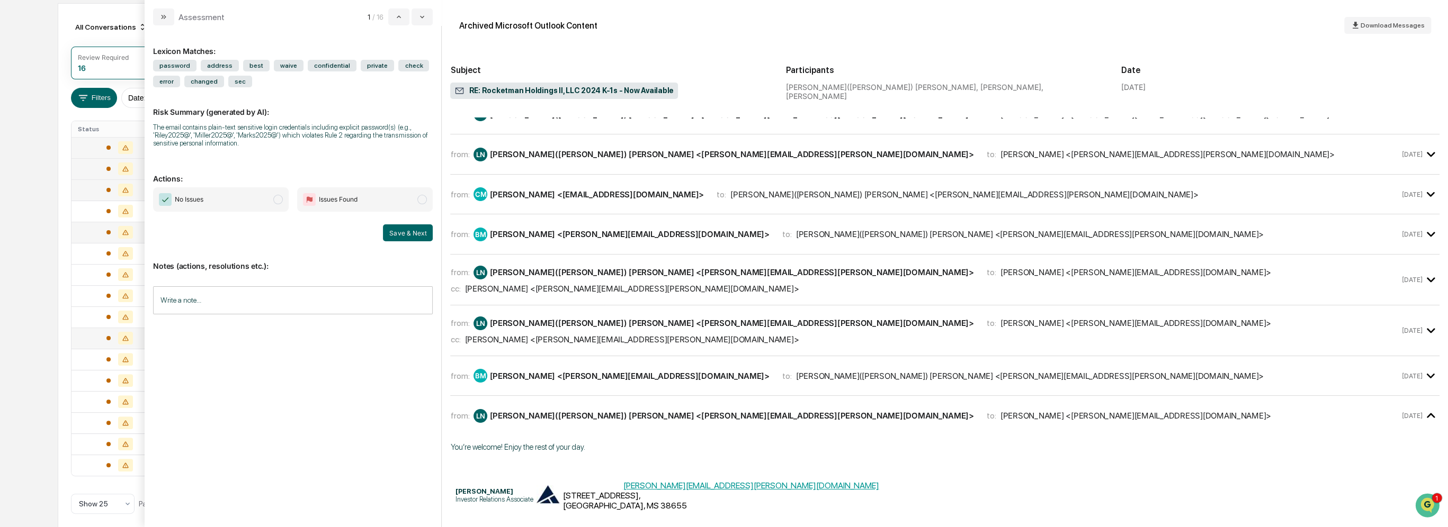
click at [723, 371] on div "[PERSON_NAME]([PERSON_NAME]) [PERSON_NAME] <[PERSON_NAME][EMAIL_ADDRESS][PERSON…" at bounding box center [1030, 376] width 468 height 10
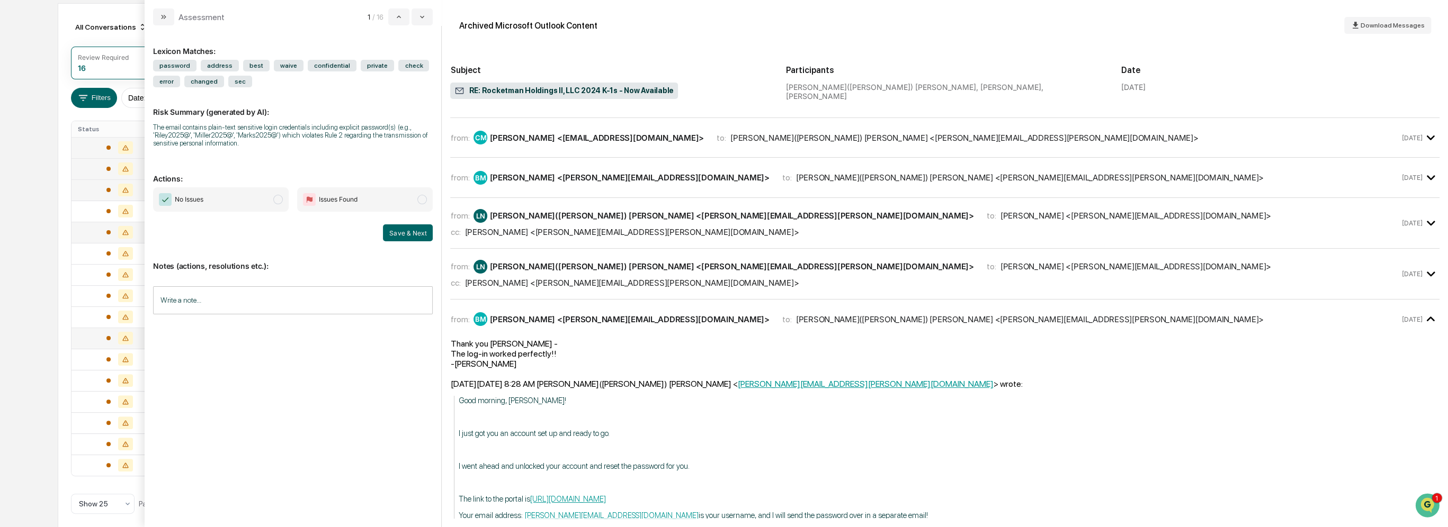
scroll to position [1021, 0]
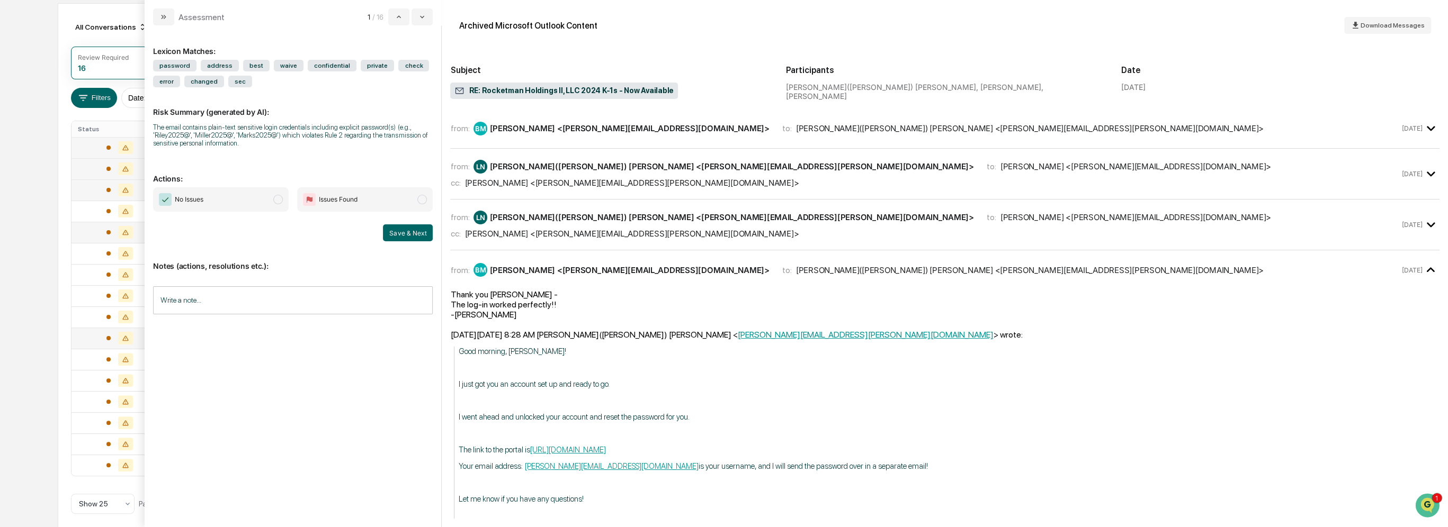
click at [656, 211] on div "from: LN Latisha(Tish) Nash <Latisha.Nash@addicusadvisors.com> to: Barry Marks …" at bounding box center [924, 225] width 949 height 28
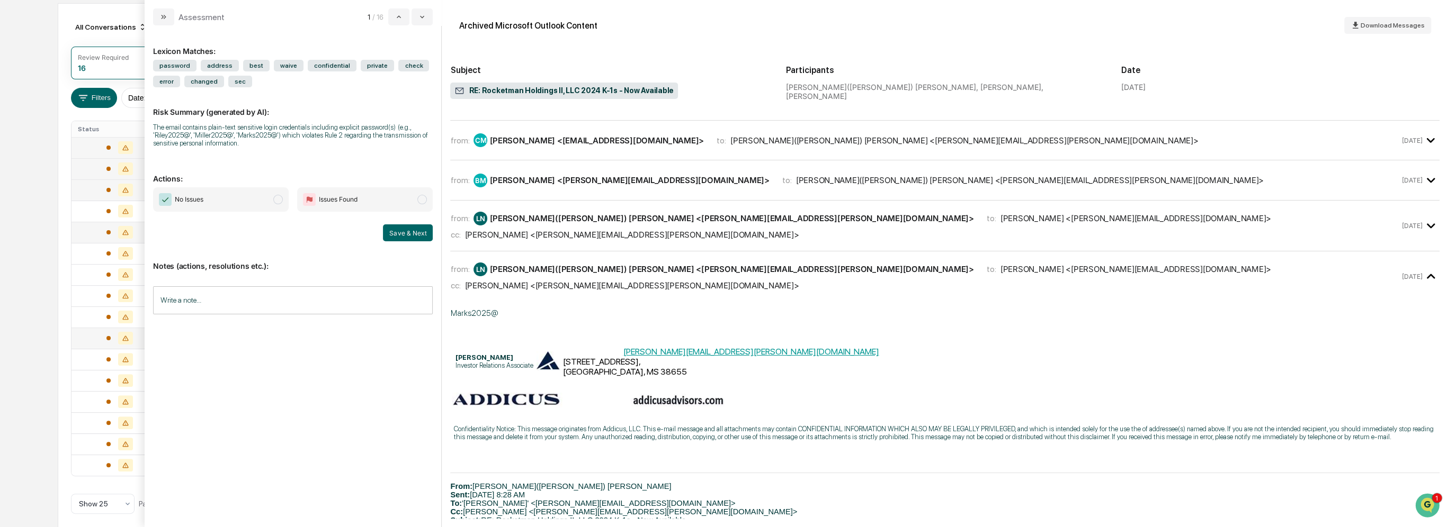
scroll to position [968, 0]
click at [672, 231] on div "cc: Amy Smith <amy.smith@addicusadvisors.com>" at bounding box center [924, 236] width 949 height 10
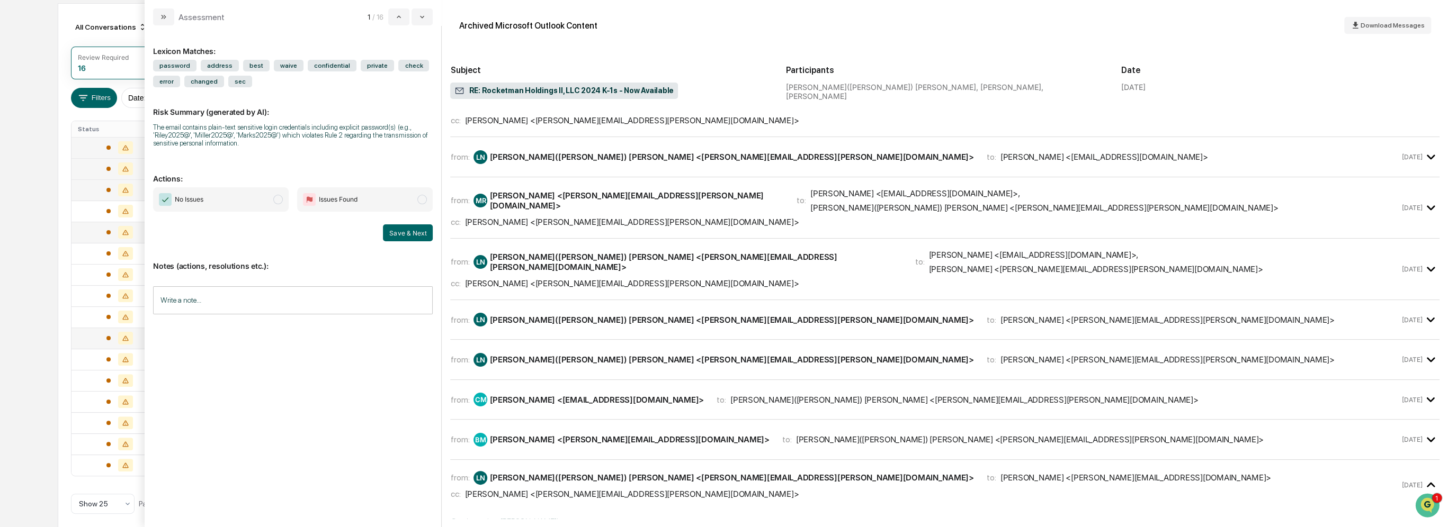
scroll to position [756, 0]
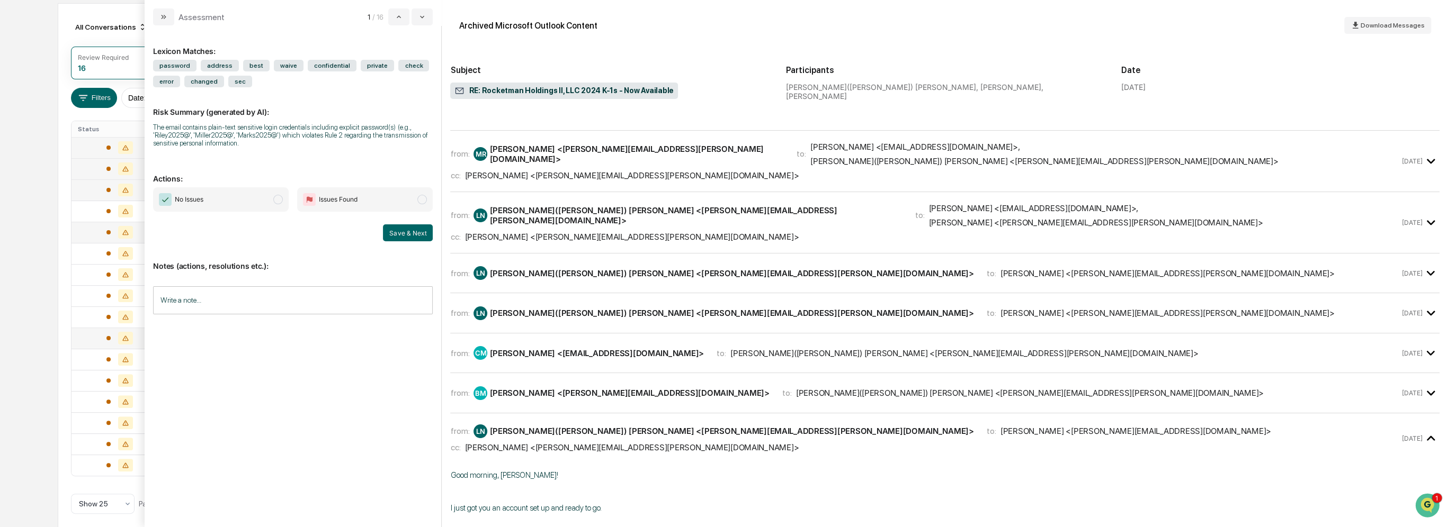
click at [723, 426] on div "[PERSON_NAME] <[PERSON_NAME][EMAIL_ADDRESS][DOMAIN_NAME]>" at bounding box center [1135, 431] width 271 height 10
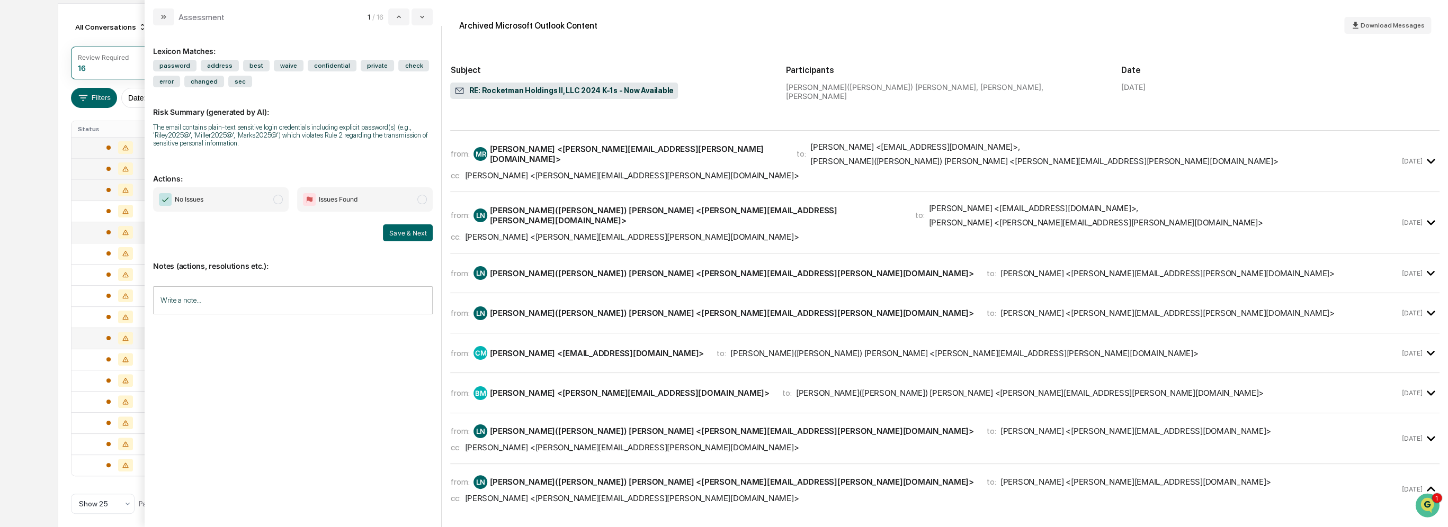
click at [723, 476] on div "from: LN Latisha(Tish) Nash <Latisha.Nash@addicusadvisors.com> to: Barry Marks …" at bounding box center [924, 483] width 949 height 14
click at [723, 524] on div "[PERSON_NAME]([PERSON_NAME]) [PERSON_NAME] <[PERSON_NAME][EMAIL_ADDRESS][PERSON…" at bounding box center [1030, 535] width 468 height 10
click at [723, 342] on div "from: CM Chaz Miller <millecha@gmail.com> to: Latisha(Tish) Nash <Latisha.Nash@…" at bounding box center [944, 353] width 989 height 23
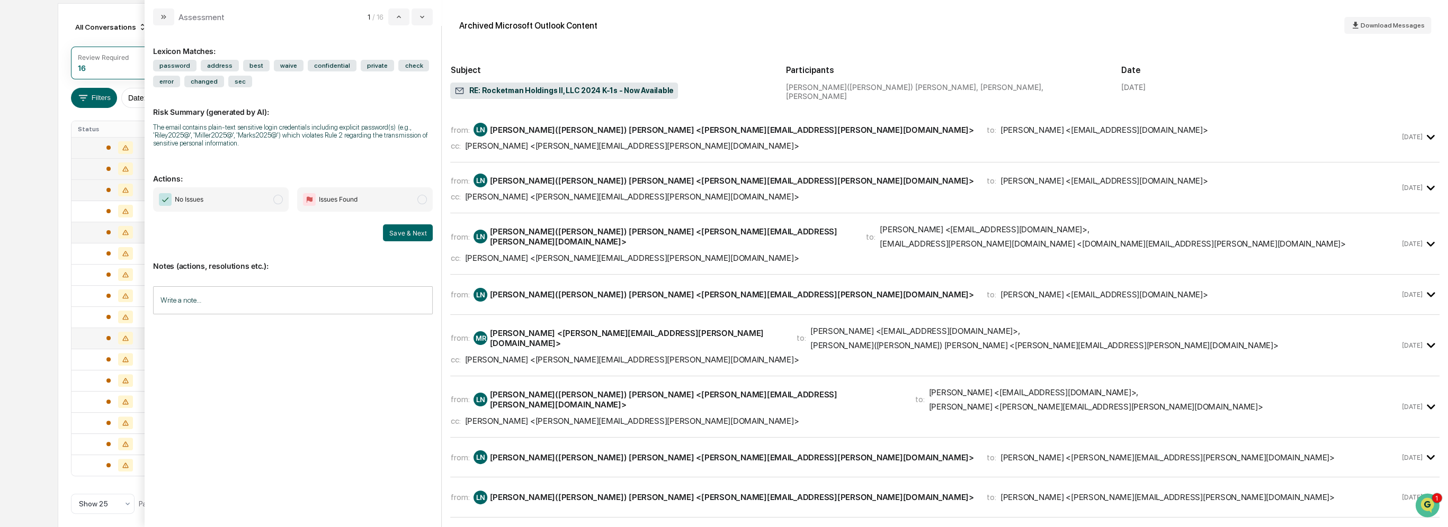
scroll to position [847, 0]
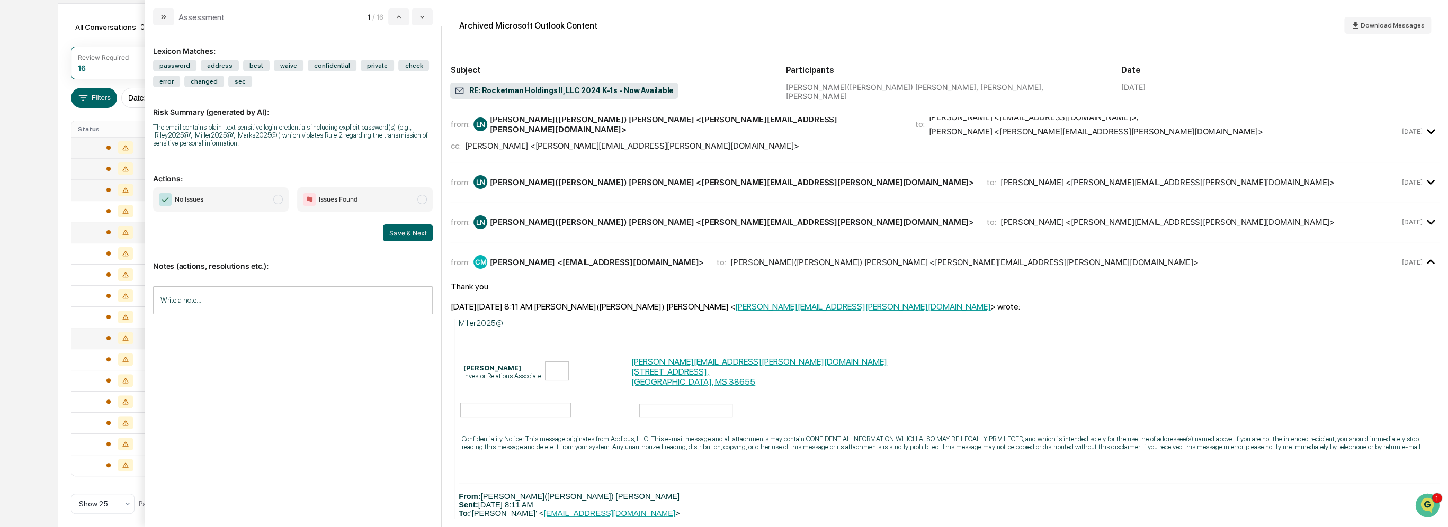
click at [723, 255] on div "from: CM Chaz Miller <millecha@gmail.com> to: Latisha(Tish) Nash <Latisha.Nash@…" at bounding box center [924, 262] width 949 height 14
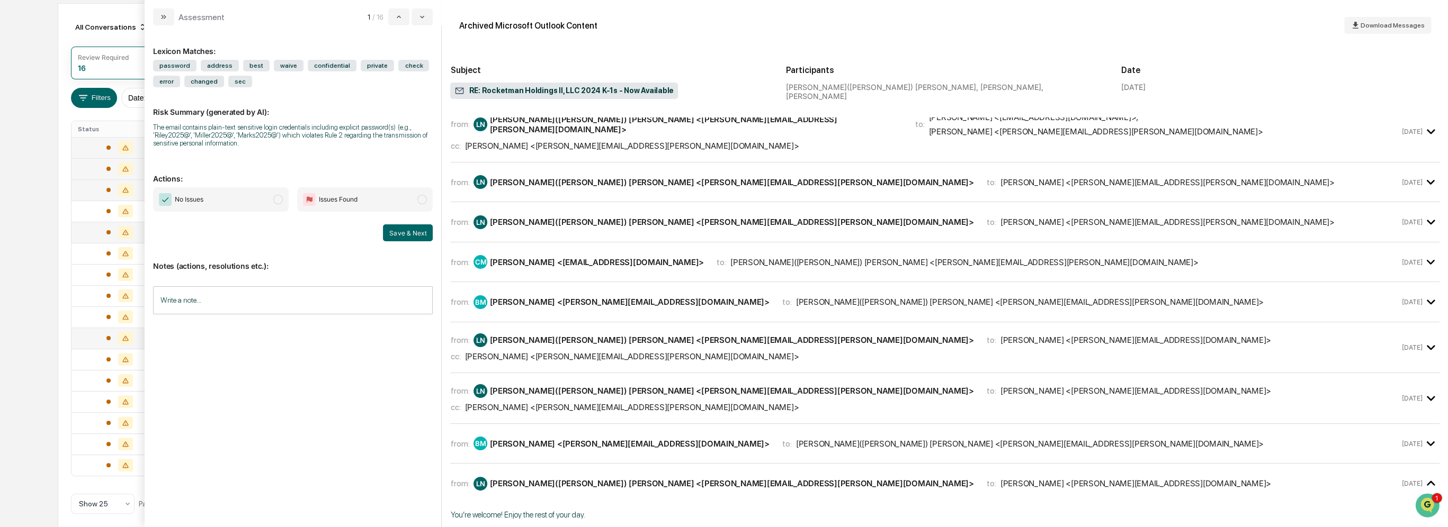
click at [723, 477] on div "from: LN Latisha(Tish) Nash <Latisha.Nash@addicusadvisors.com> to: Barry Marks …" at bounding box center [924, 484] width 949 height 14
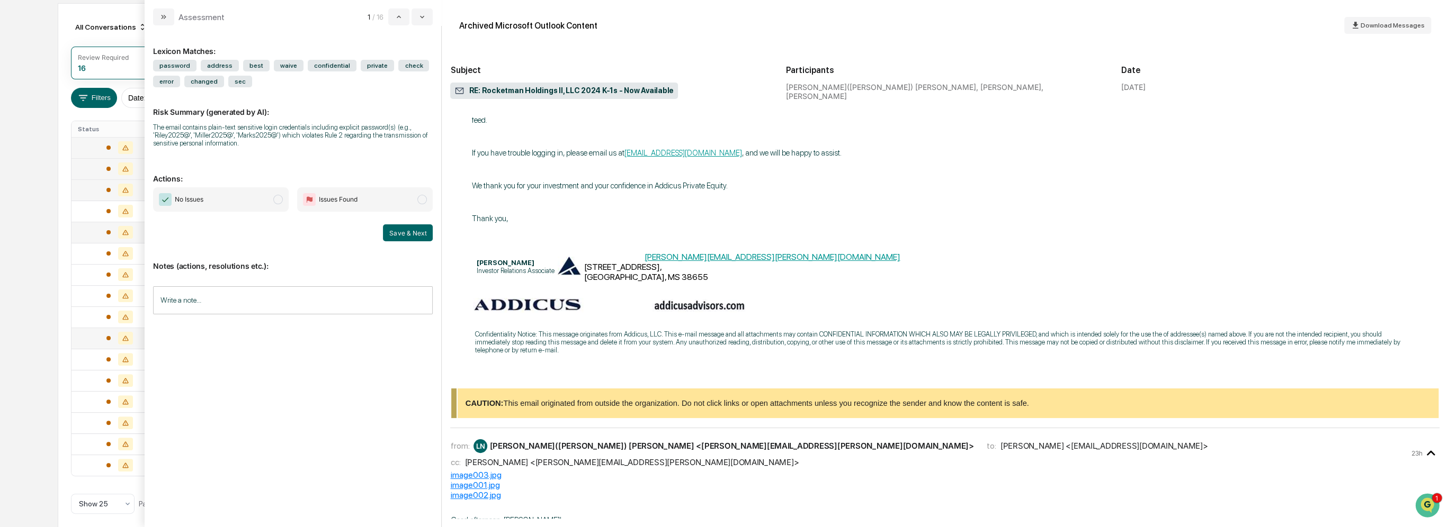
scroll to position [1624, 0]
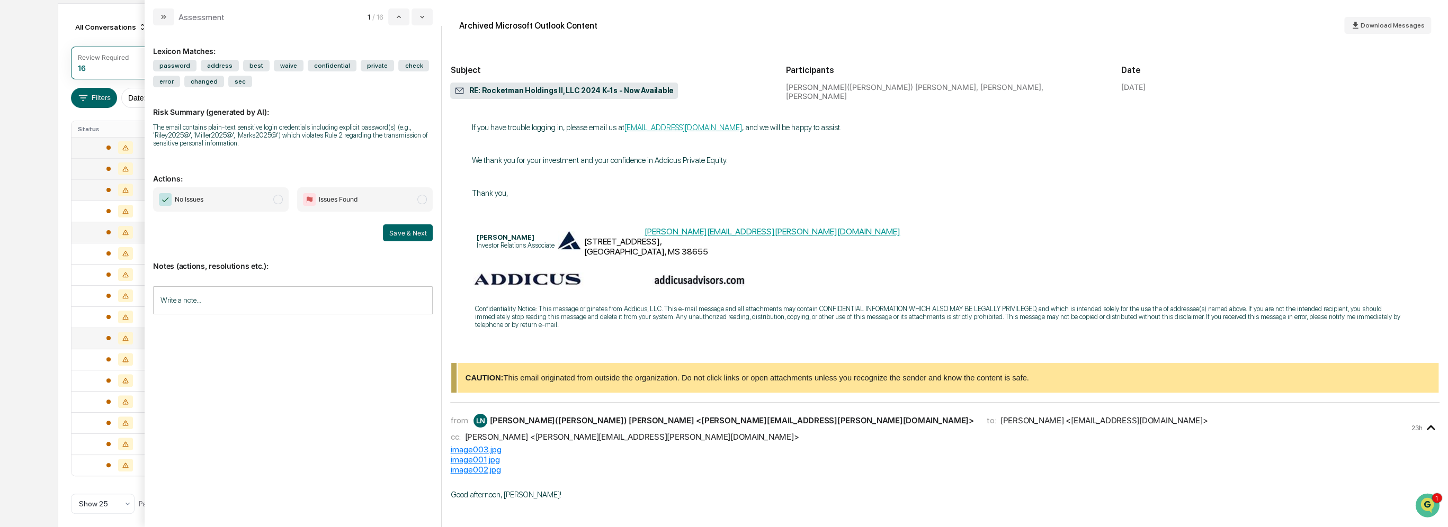
click at [723, 414] on div "from: LN Latisha(Tish) Nash <Latisha.Nash@addicusadvisors.com> to: Charles Perk…" at bounding box center [929, 421] width 959 height 14
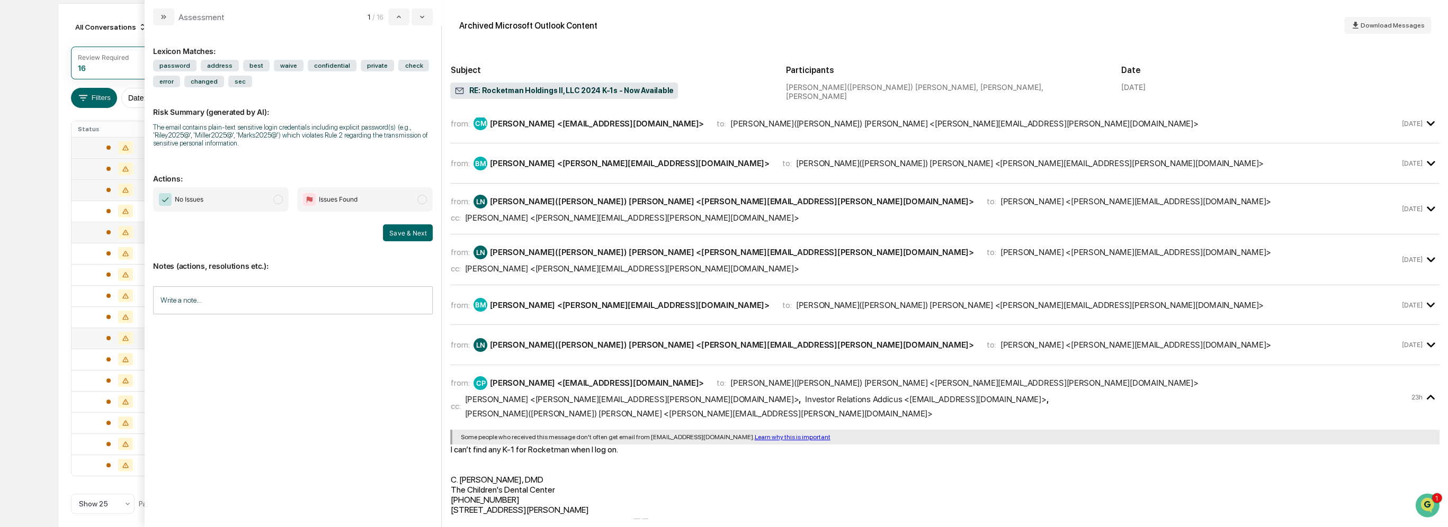
scroll to position [979, 0]
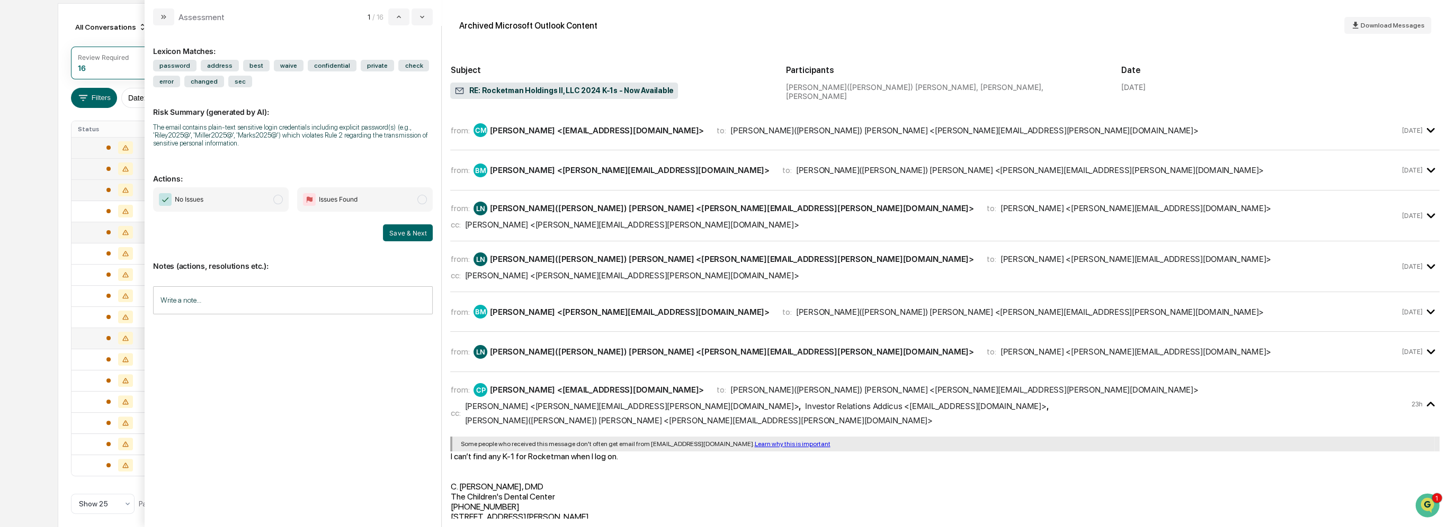
click at [723, 383] on div "from: CP Charles Perkins <chperkinsdmd@icloud.com> to: Latisha(Tish) Nash <Lati…" at bounding box center [929, 390] width 959 height 14
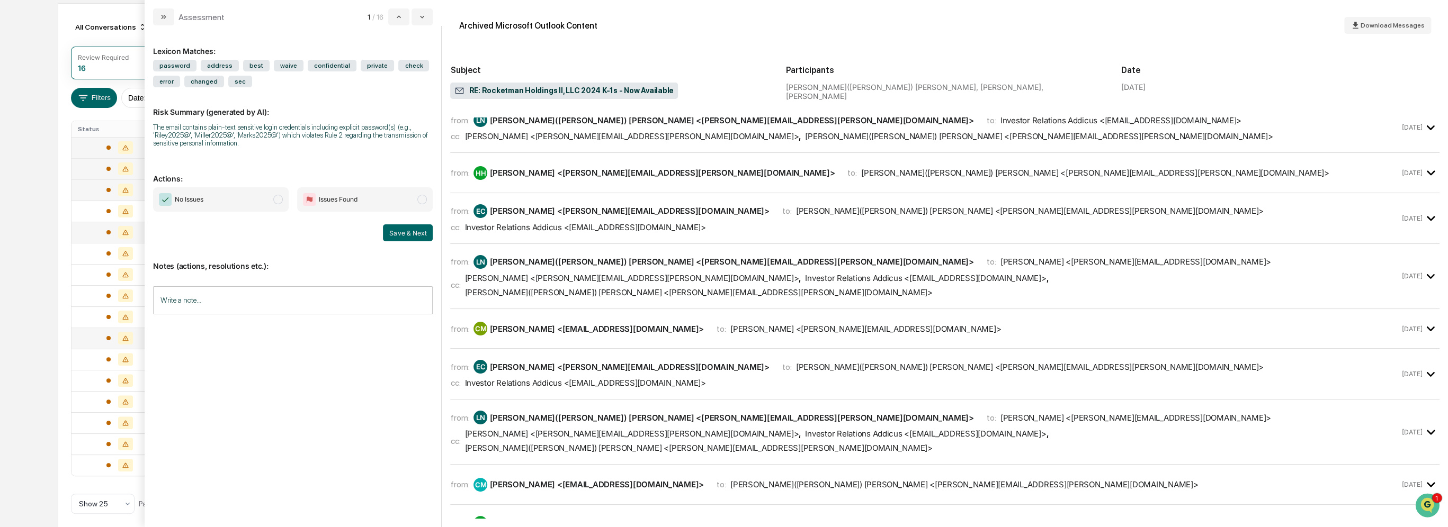
scroll to position [0, 0]
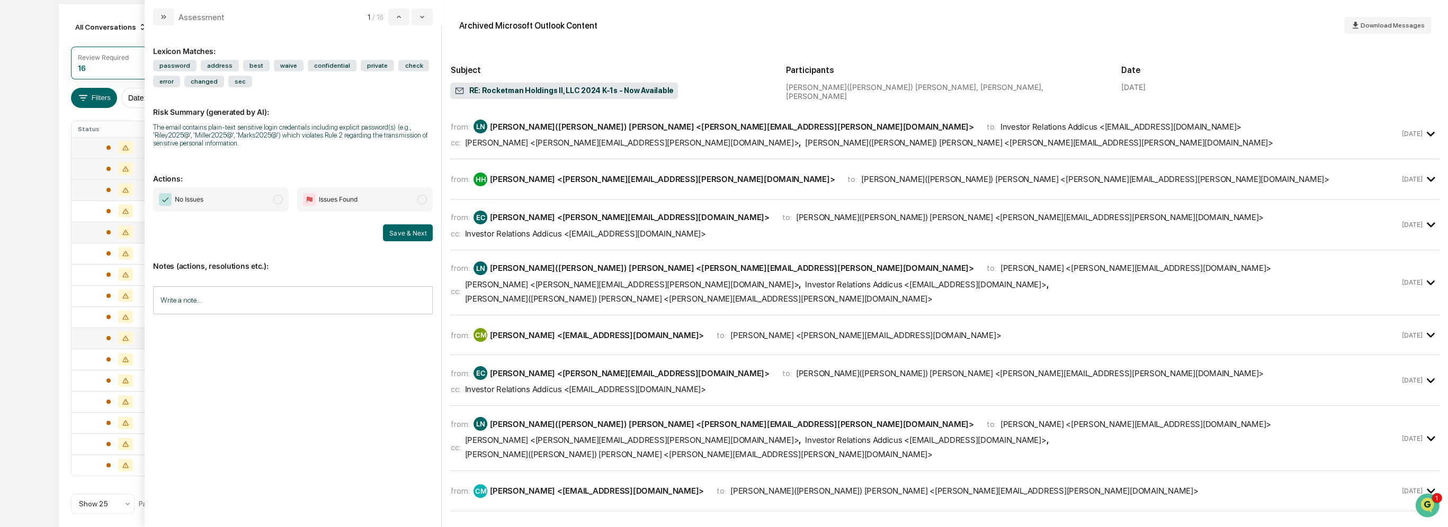
click at [723, 178] on div "[PERSON_NAME]([PERSON_NAME]) [PERSON_NAME] <[PERSON_NAME][EMAIL_ADDRESS][PERSON…" at bounding box center [1095, 179] width 468 height 10
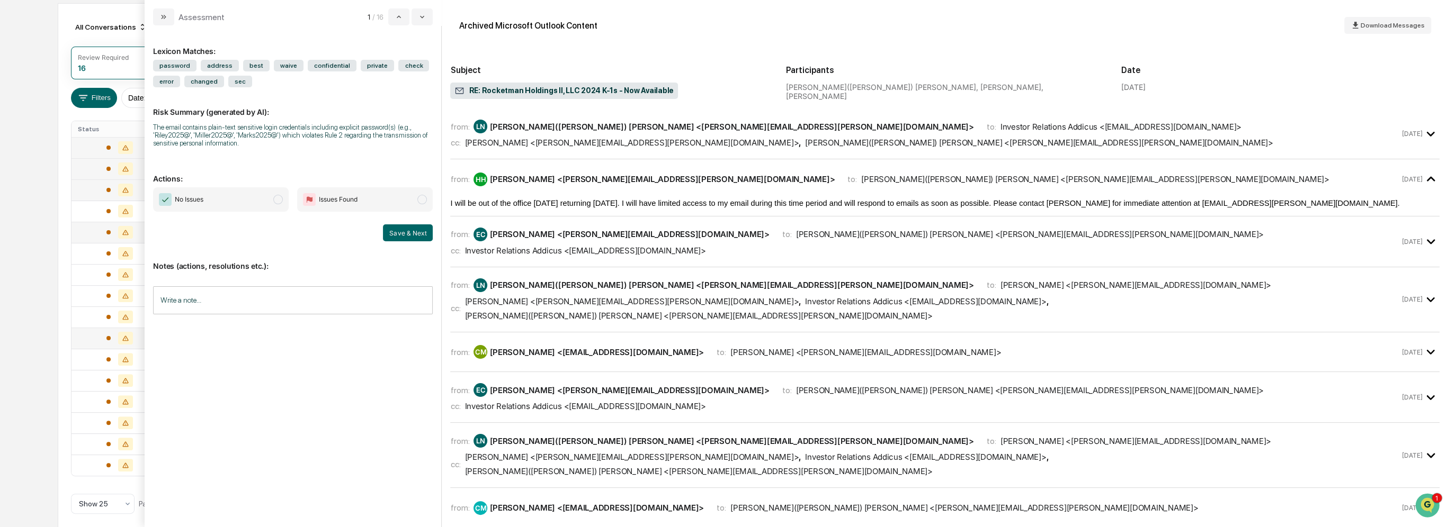
click at [723, 178] on div "[PERSON_NAME]([PERSON_NAME]) [PERSON_NAME] <[PERSON_NAME][EMAIL_ADDRESS][PERSON…" at bounding box center [1095, 179] width 468 height 10
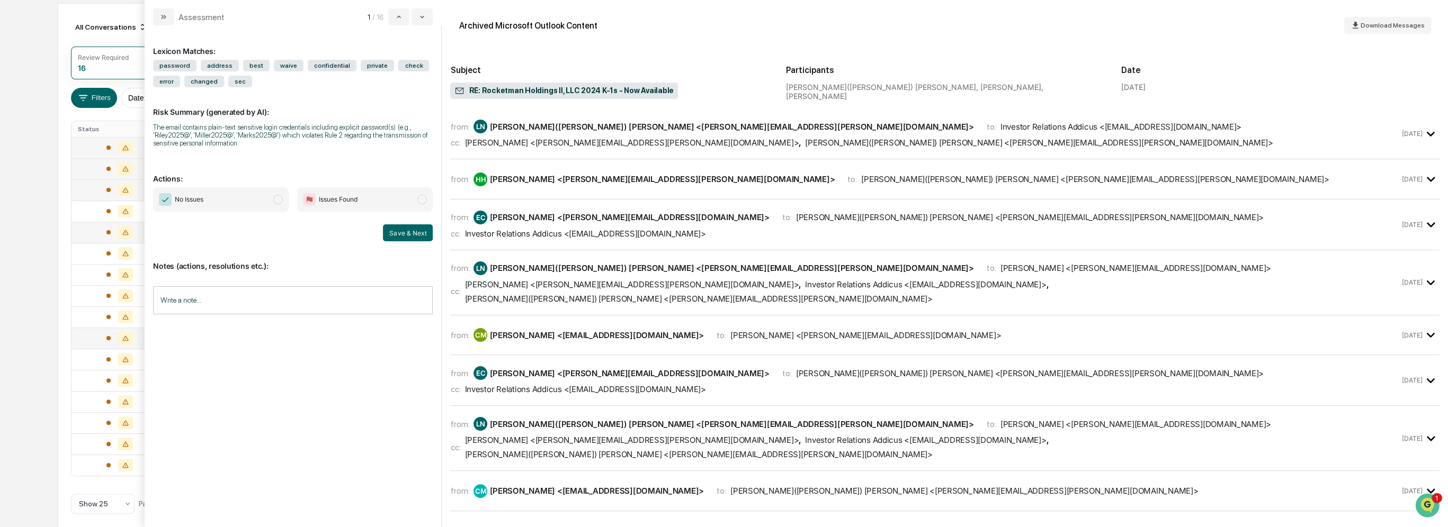
click at [723, 330] on div "[PERSON_NAME] <[PERSON_NAME][EMAIL_ADDRESS][DOMAIN_NAME]>" at bounding box center [865, 335] width 271 height 10
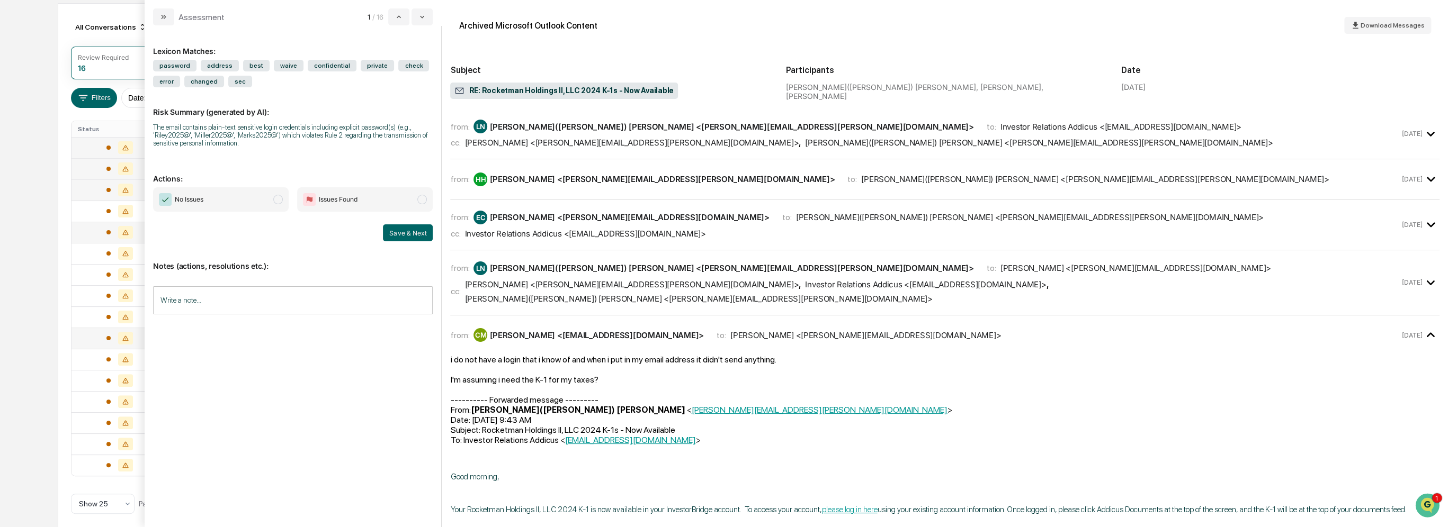
click at [723, 330] on div "[PERSON_NAME] <[PERSON_NAME][EMAIL_ADDRESS][DOMAIN_NAME]>" at bounding box center [865, 335] width 271 height 10
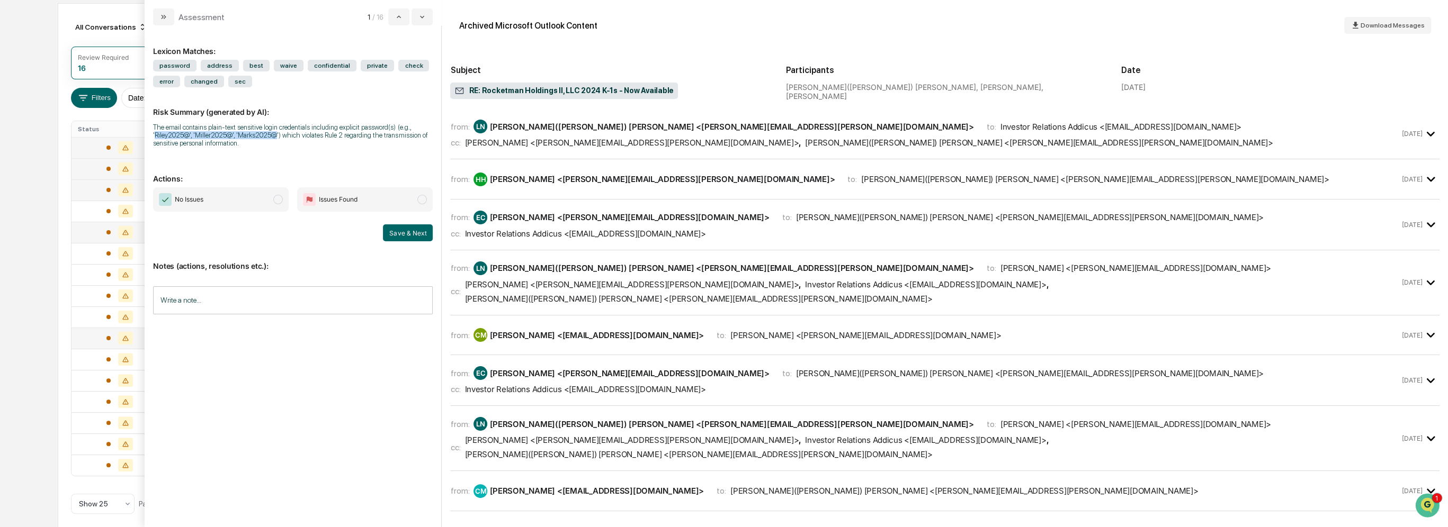
drag, startPoint x: 275, startPoint y: 135, endPoint x: 155, endPoint y: 139, distance: 120.3
click at [155, 139] on div "The email contains plain-text sensitive login credentials including explicit pa…" at bounding box center [293, 135] width 280 height 24
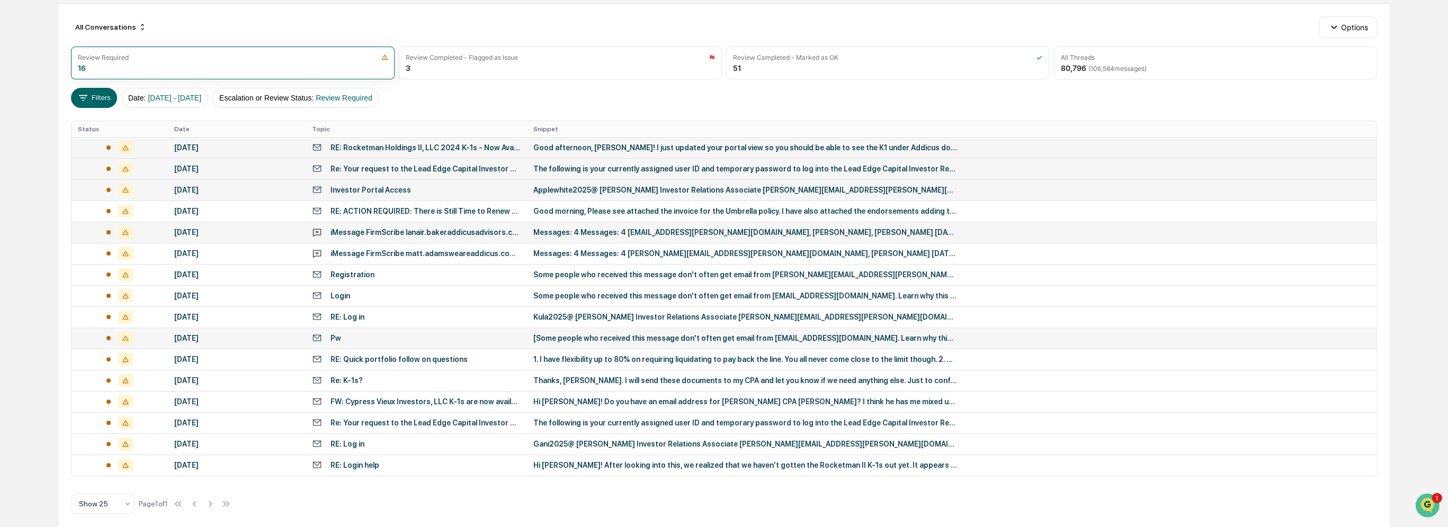
click at [62, 163] on div "All Conversations Options Review Required 16 Review Completed - Flagged as Issu…" at bounding box center [724, 269] width 1332 height 533
click at [538, 193] on div "Applewhite2025@ [PERSON_NAME] Investor Relations Associate [PERSON_NAME][EMAIL_…" at bounding box center [745, 190] width 424 height 8
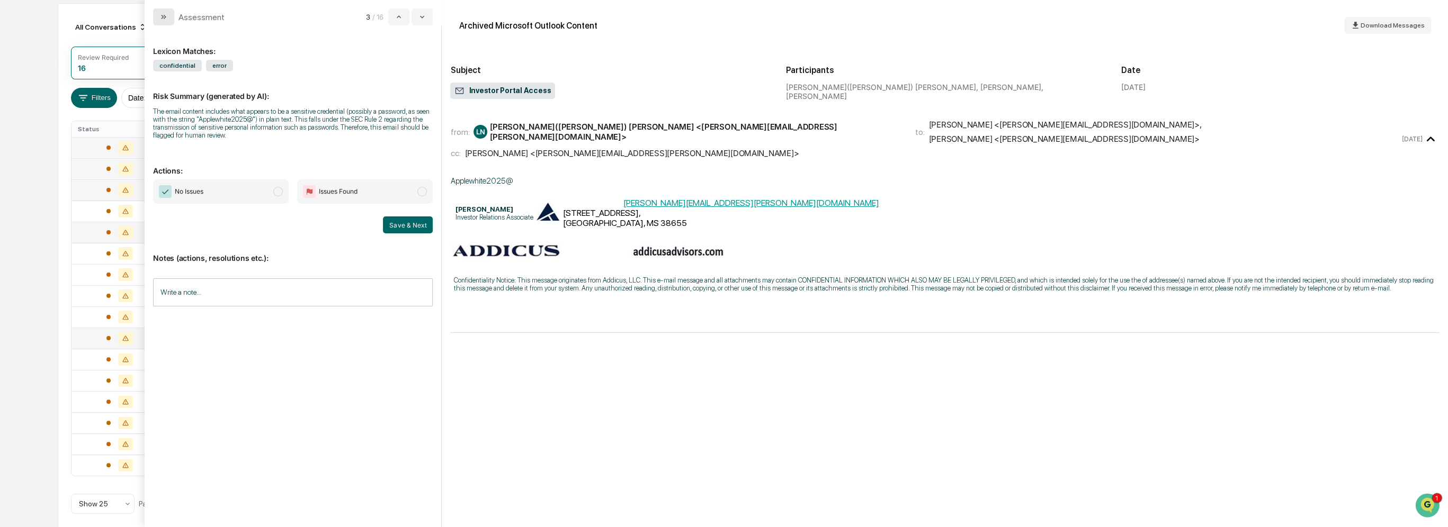
click at [166, 20] on icon "modal" at bounding box center [163, 17] width 8 height 8
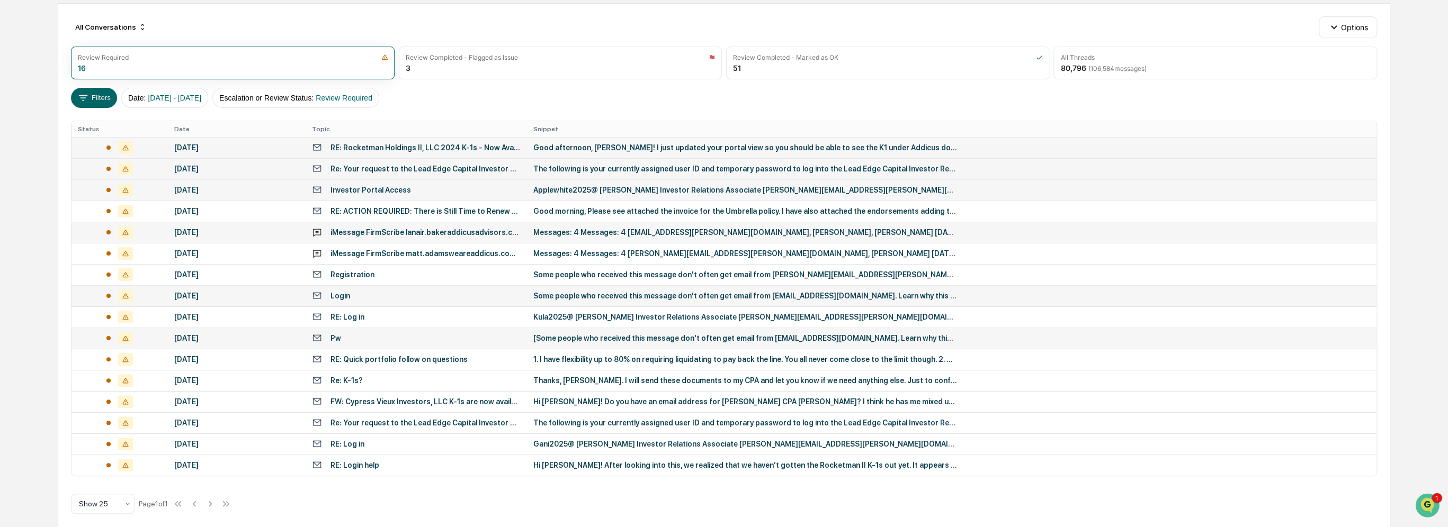
click at [636, 293] on div "Some people who received this message don't often get email from [EMAIL_ADDRESS…" at bounding box center [745, 296] width 424 height 8
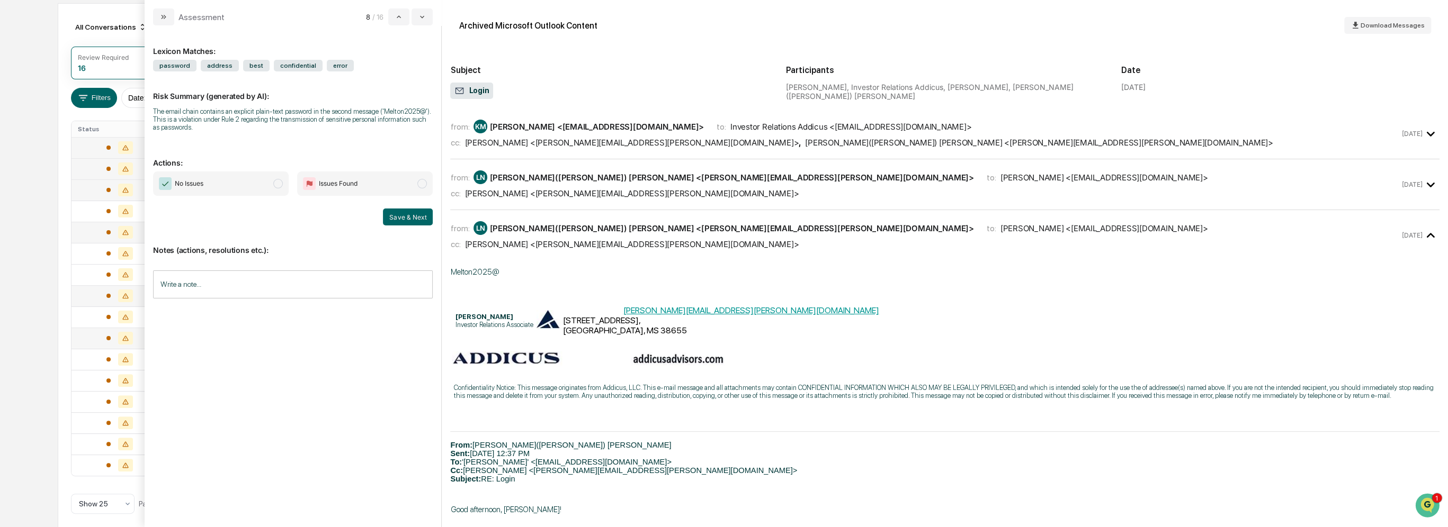
click at [613, 188] on div "from: LN Latisha(Tish) Nash <Latisha.Nash@addicusadvisors.com> to: Kendall Melt…" at bounding box center [924, 185] width 949 height 28
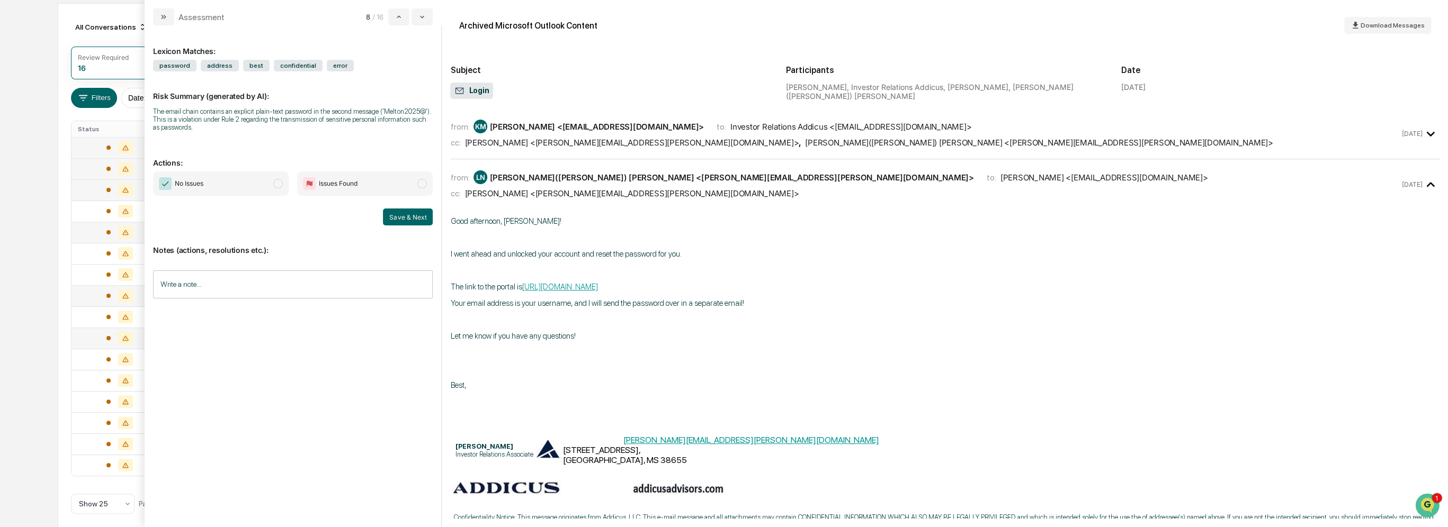
click at [613, 188] on div "from: LN Latisha(Tish) Nash <Latisha.Nash@addicusadvisors.com> to: Kendall Melt…" at bounding box center [924, 185] width 949 height 28
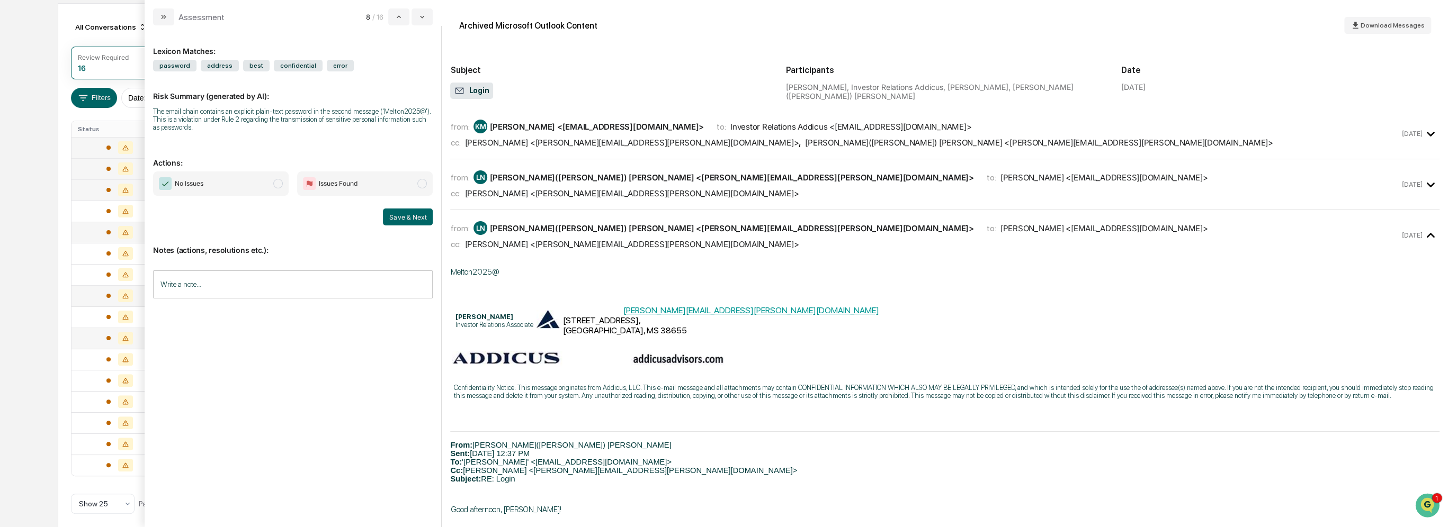
click at [632, 244] on div "[PERSON_NAME] <[PERSON_NAME][EMAIL_ADDRESS][PERSON_NAME][DOMAIN_NAME]>" at bounding box center [631, 244] width 334 height 10
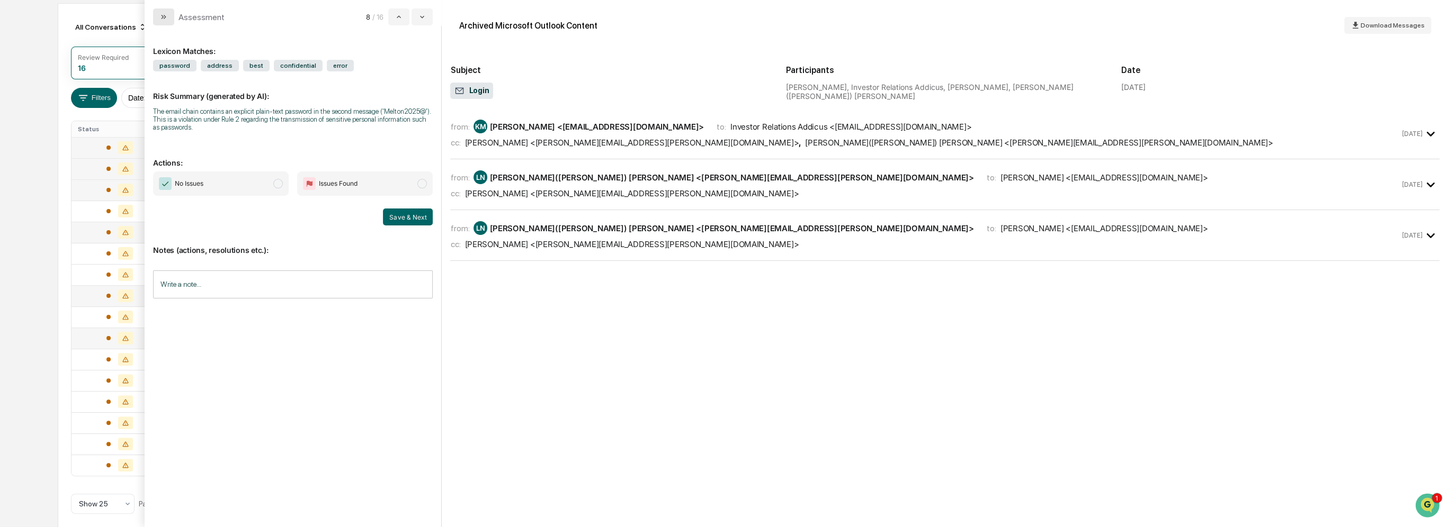
click at [166, 15] on icon "modal" at bounding box center [163, 17] width 8 height 8
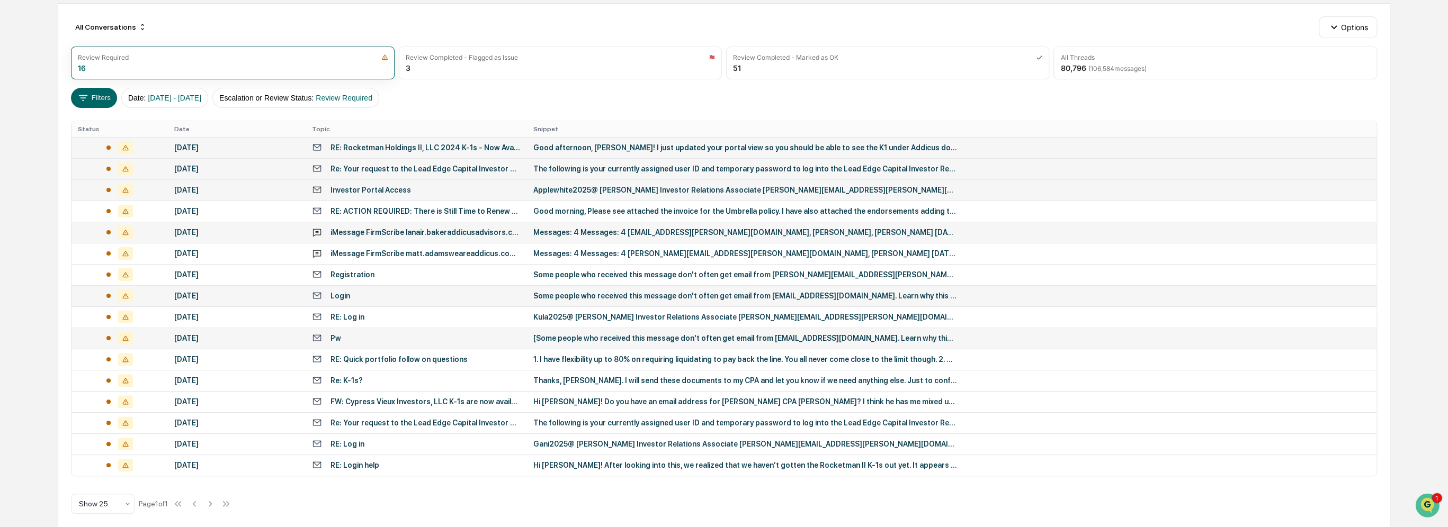
click at [394, 167] on div "Re: Your request to the Lead Edge Capital Investor Reporting System" at bounding box center [425, 169] width 190 height 8
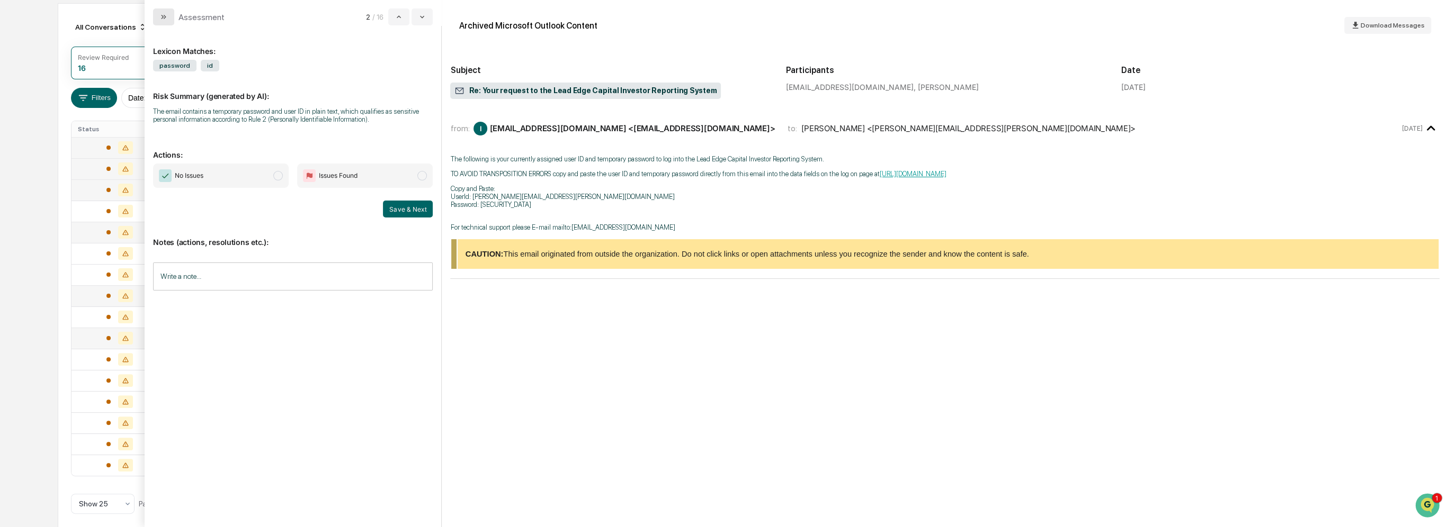
click at [168, 18] on button "modal" at bounding box center [163, 16] width 21 height 17
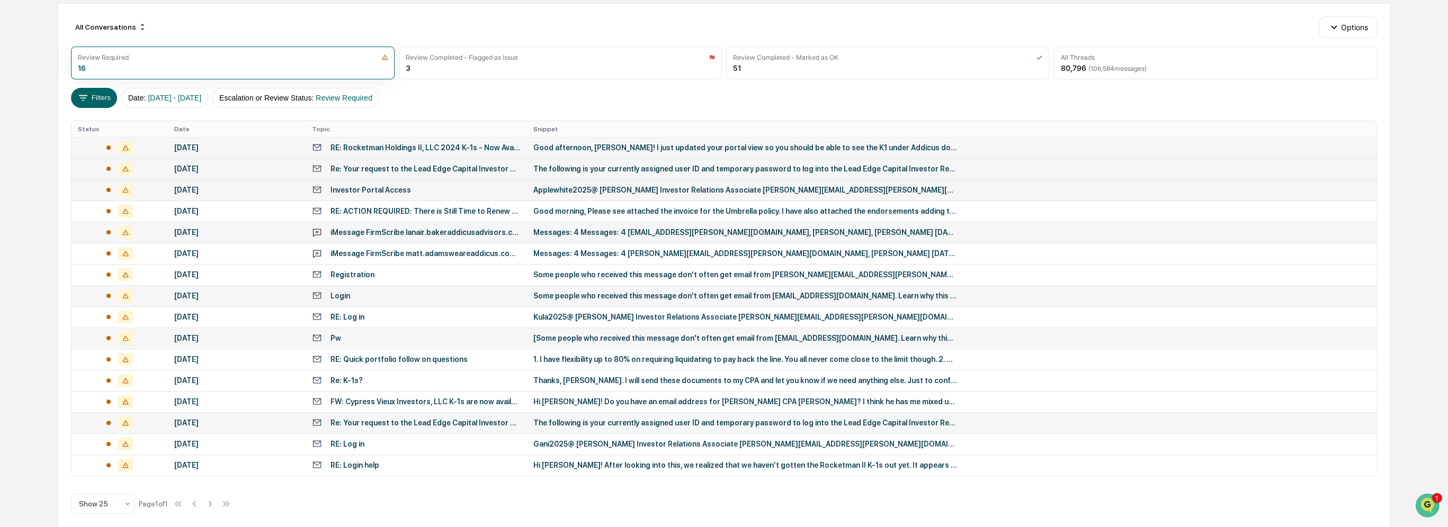
click at [458, 427] on div "Re: Your request to the Lead Edge Capital Investor Reporting System" at bounding box center [416, 423] width 209 height 10
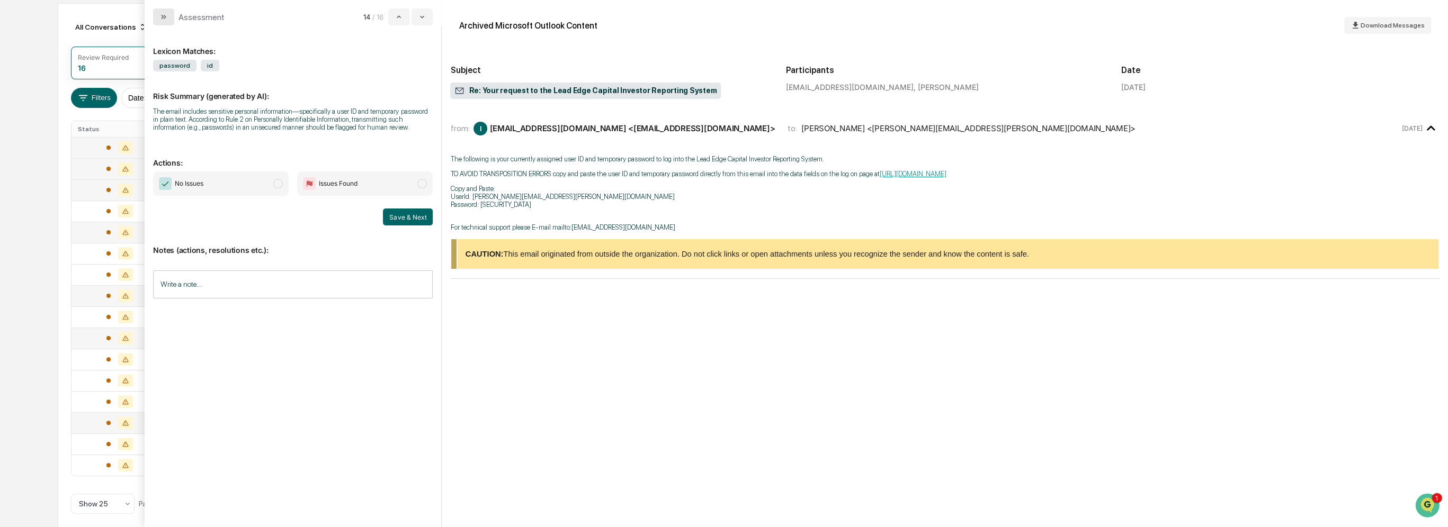
click at [163, 16] on icon "modal" at bounding box center [163, 17] width 3 height 4
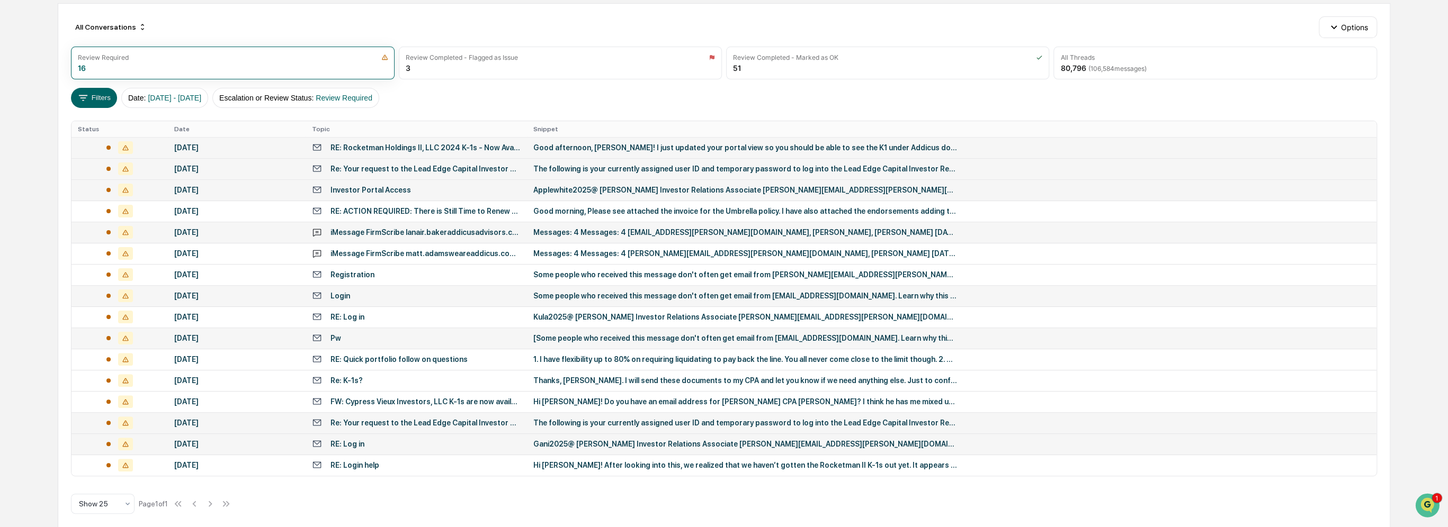
click at [583, 443] on div "Gani2025@ [PERSON_NAME] Investor Relations Associate [PERSON_NAME][EMAIL_ADDRES…" at bounding box center [745, 444] width 424 height 8
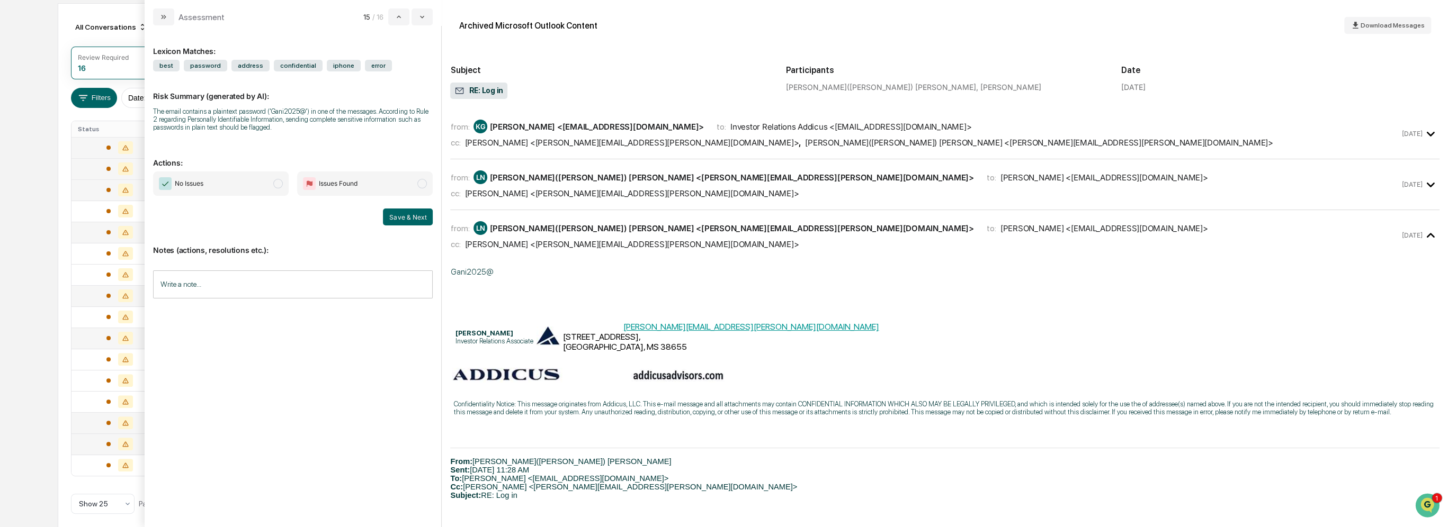
click at [608, 194] on div "[PERSON_NAME] <[PERSON_NAME][EMAIL_ADDRESS][PERSON_NAME][DOMAIN_NAME]>" at bounding box center [631, 194] width 334 height 10
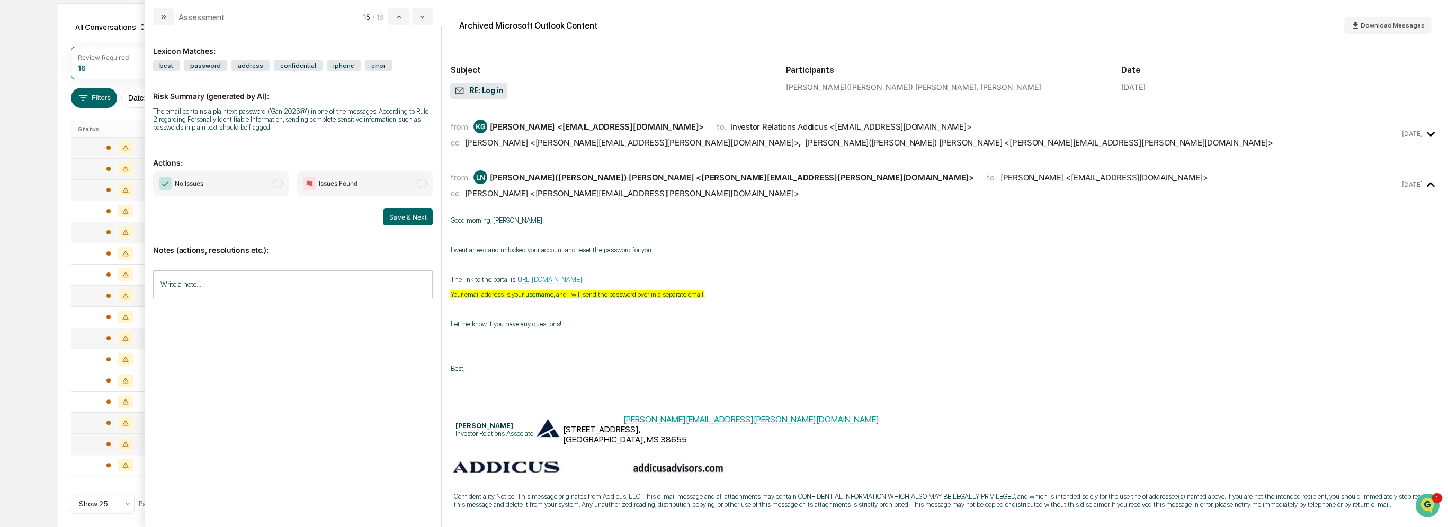
click at [608, 194] on div "[PERSON_NAME] <[PERSON_NAME][EMAIL_ADDRESS][PERSON_NAME][DOMAIN_NAME]>" at bounding box center [631, 194] width 334 height 10
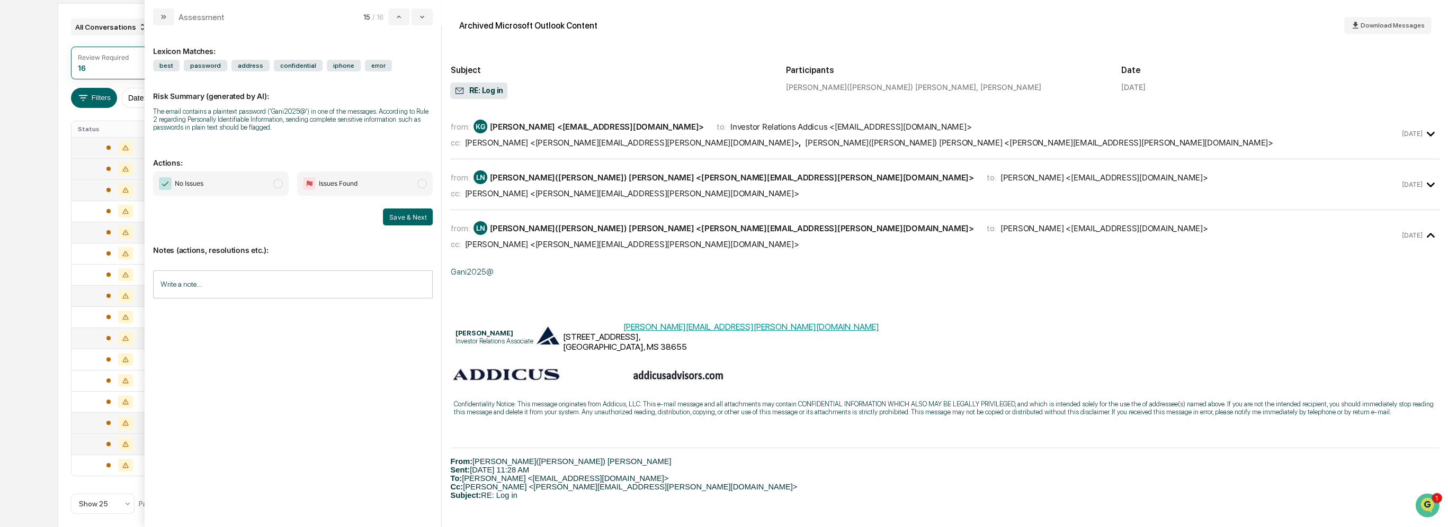
drag, startPoint x: 40, startPoint y: 69, endPoint x: 138, endPoint y: 31, distance: 105.1
click at [138, 31] on div "Calendar Manage Tasks Reviews Approval Management Company People, Data, Setting…" at bounding box center [724, 215] width 1448 height 642
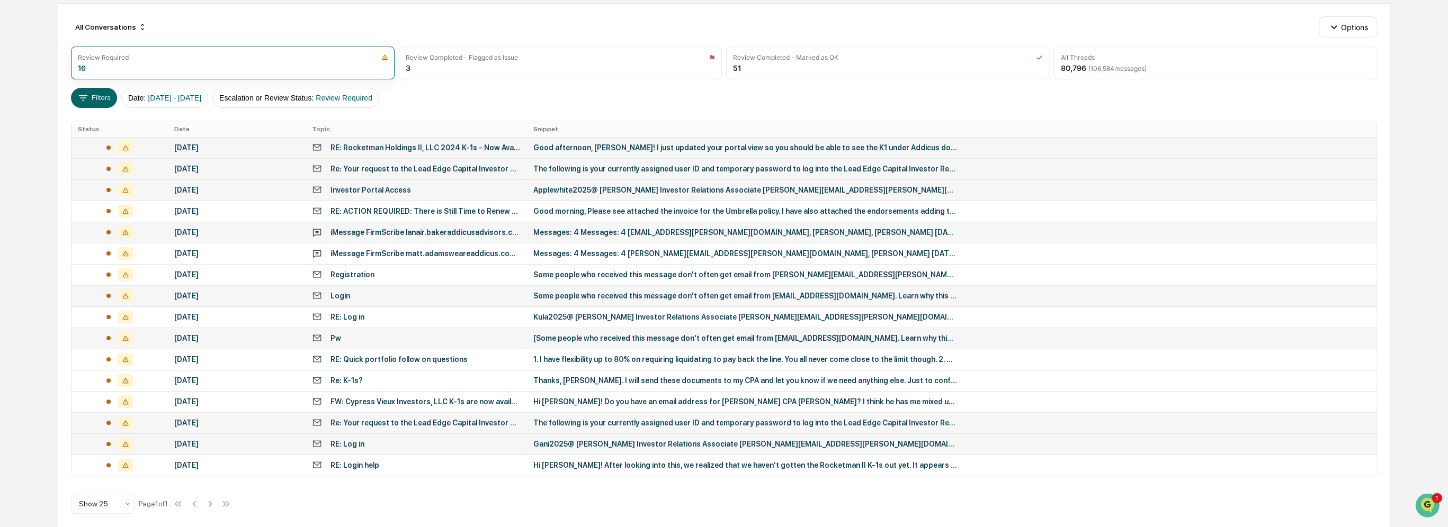
click at [466, 28] on div "All Conversations Options" at bounding box center [723, 26] width 1305 height 21
